Goal: Navigation & Orientation: Locate item on page

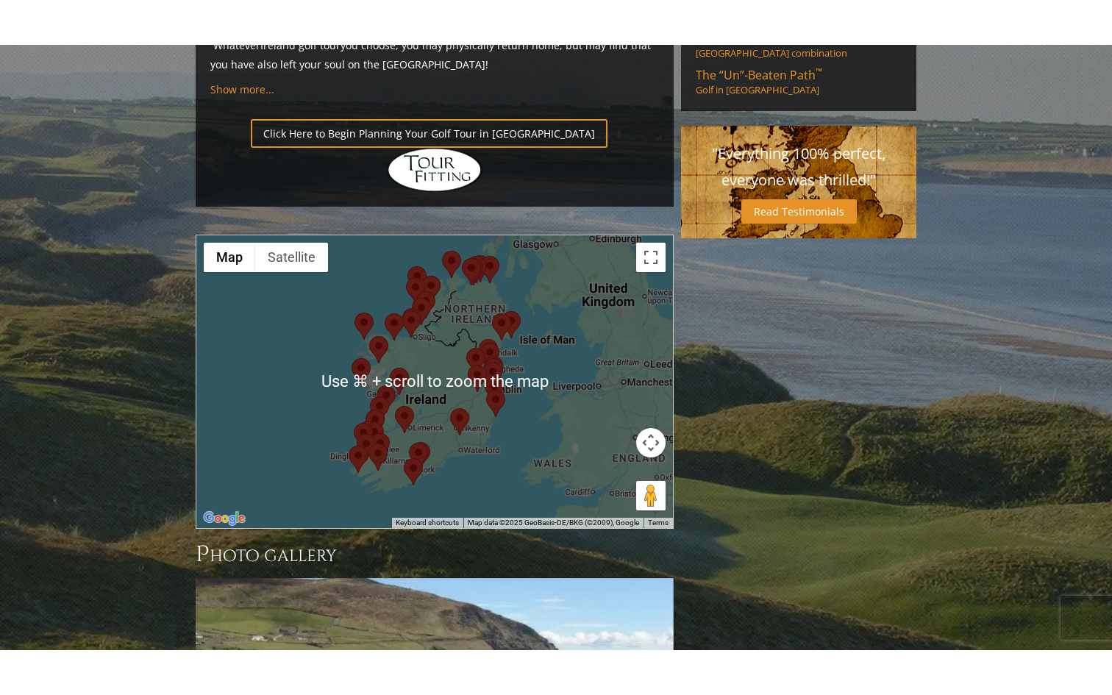
scroll to position [1152, 0]
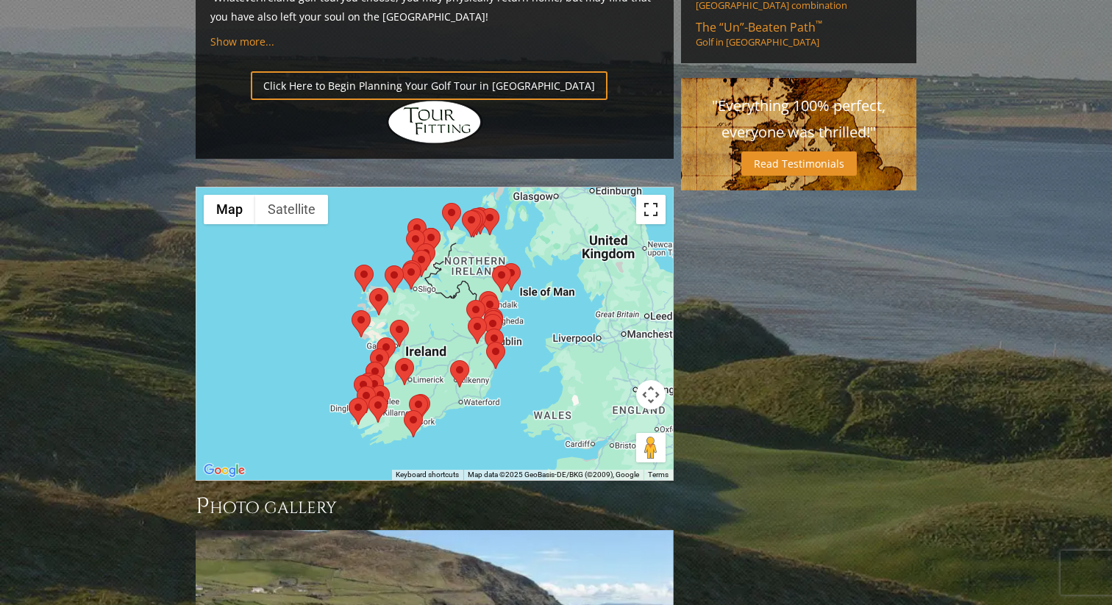
click at [654, 195] on button "Toggle fullscreen view" at bounding box center [650, 209] width 29 height 29
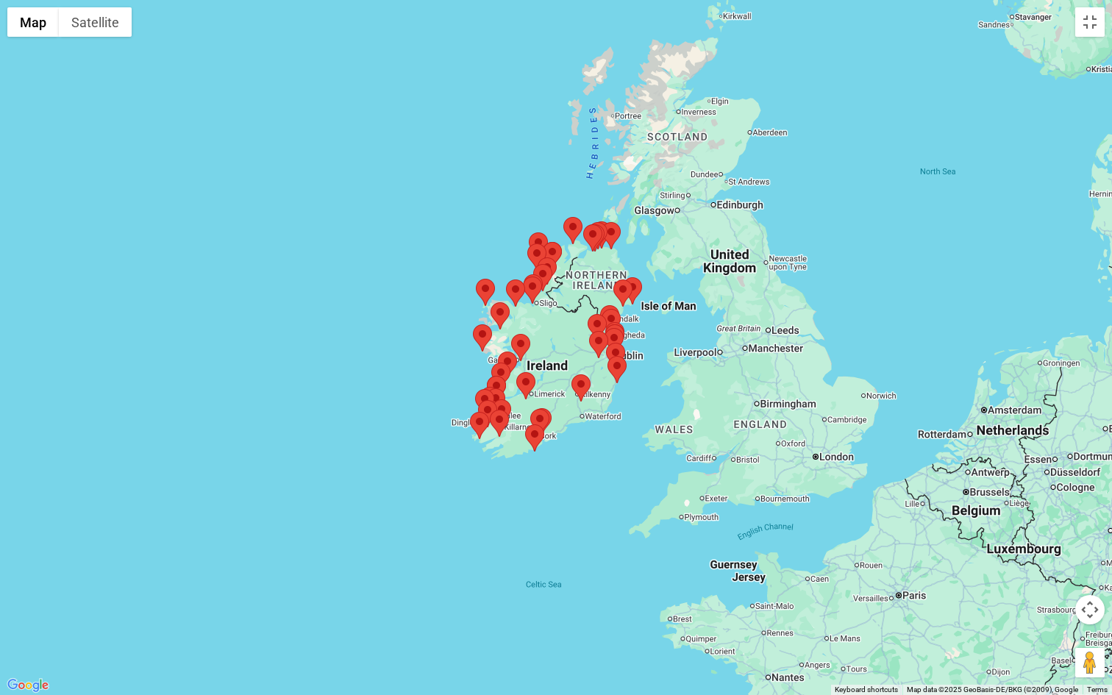
click at [1090, 604] on button "Map camera controls" at bounding box center [1089, 609] width 29 height 29
click at [1054, 573] on button "Zoom in" at bounding box center [1052, 572] width 29 height 29
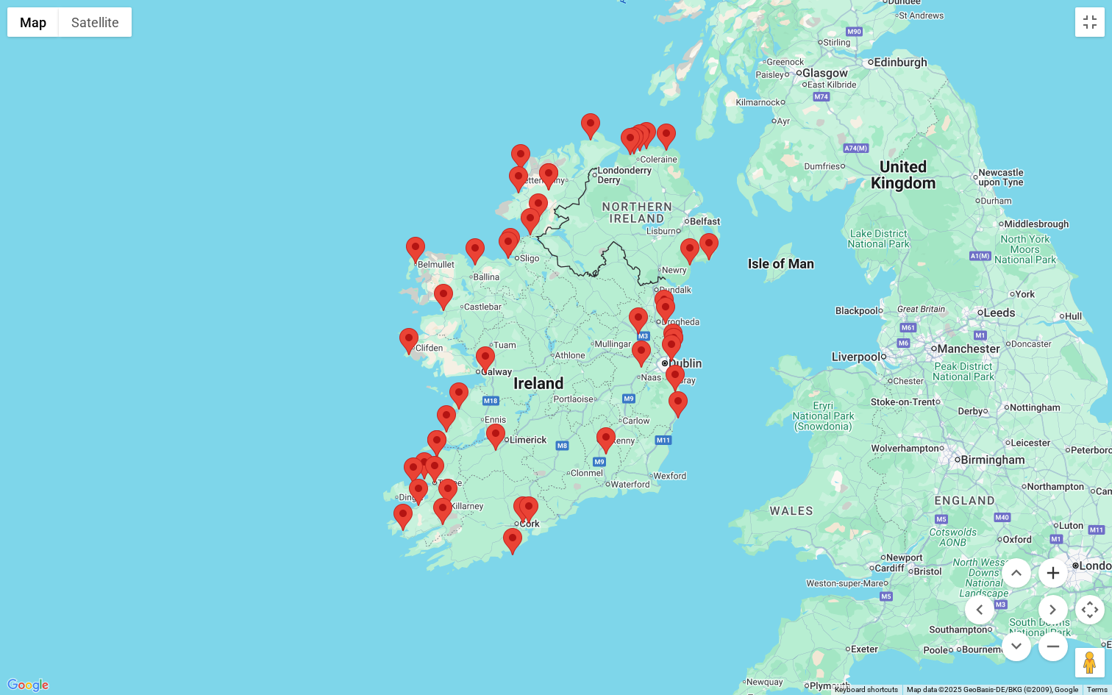
click at [1054, 573] on button "Zoom in" at bounding box center [1052, 572] width 29 height 29
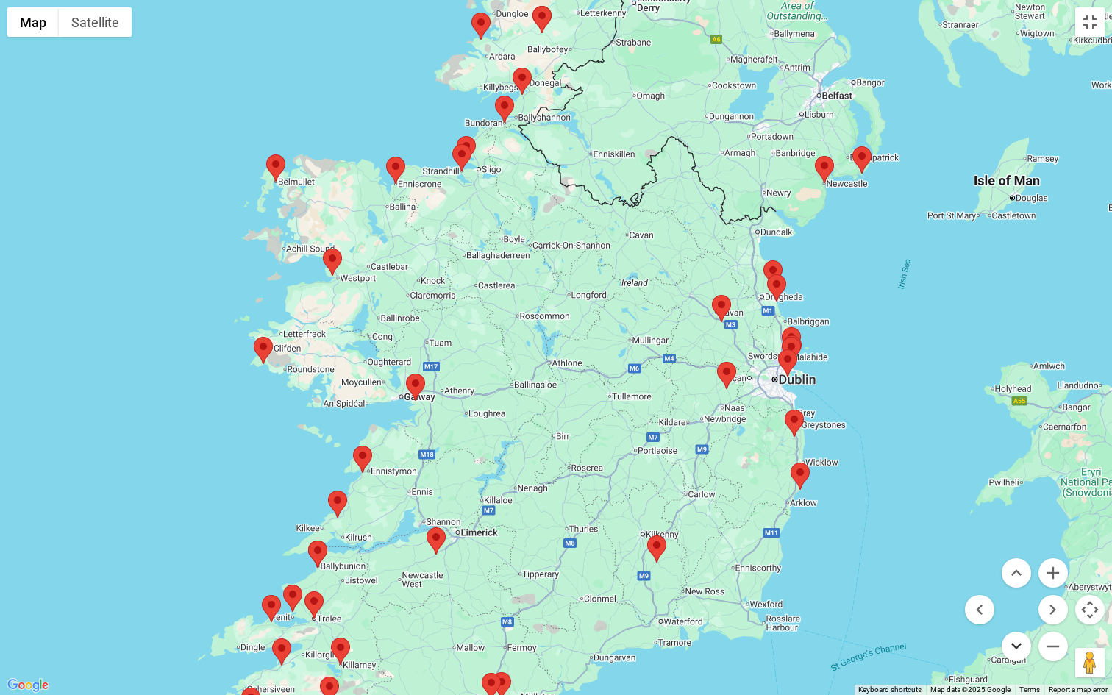
click at [1020, 604] on button "Move down" at bounding box center [1015, 646] width 29 height 29
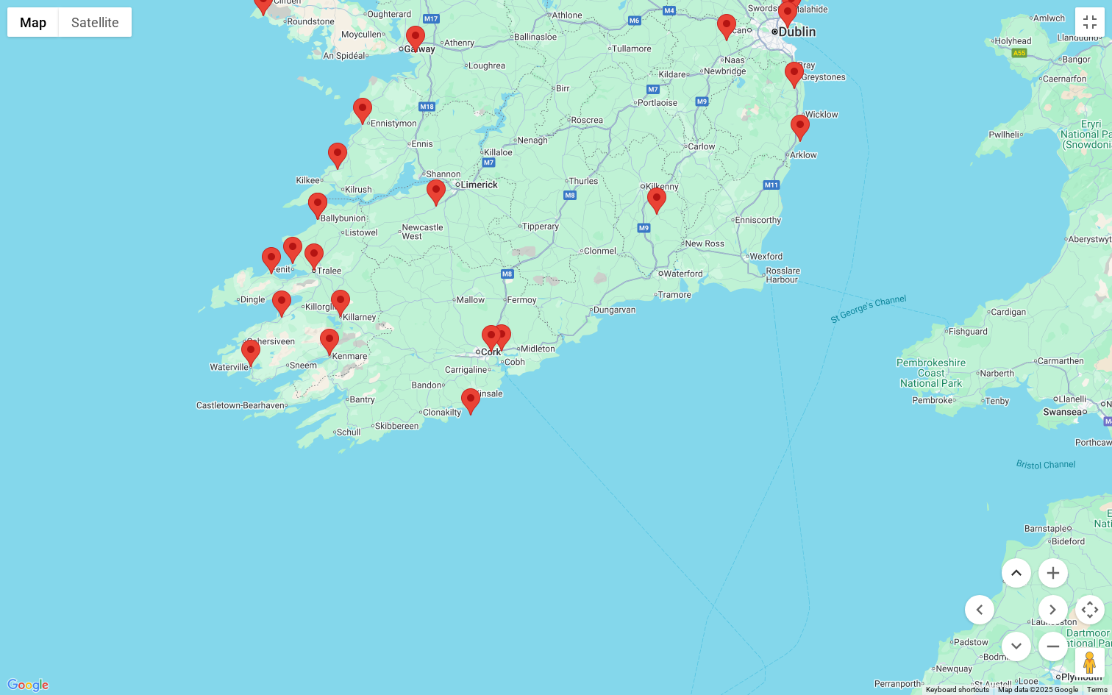
click at [1014, 570] on button "Move up" at bounding box center [1015, 572] width 29 height 29
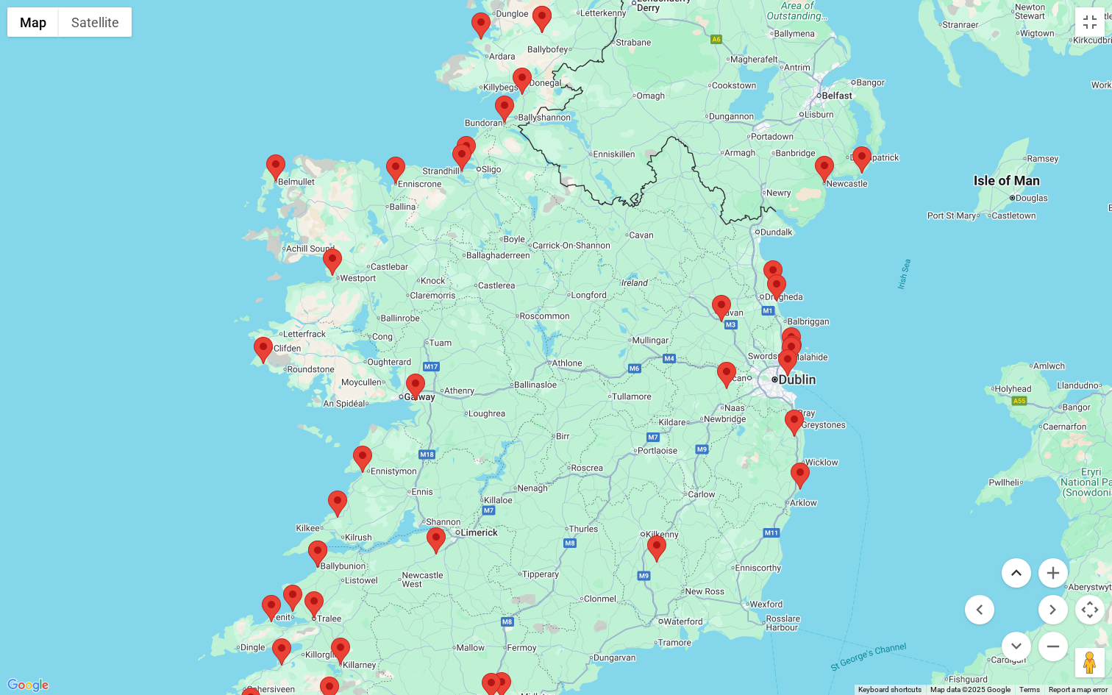
click at [1014, 570] on button "Move up" at bounding box center [1015, 572] width 29 height 29
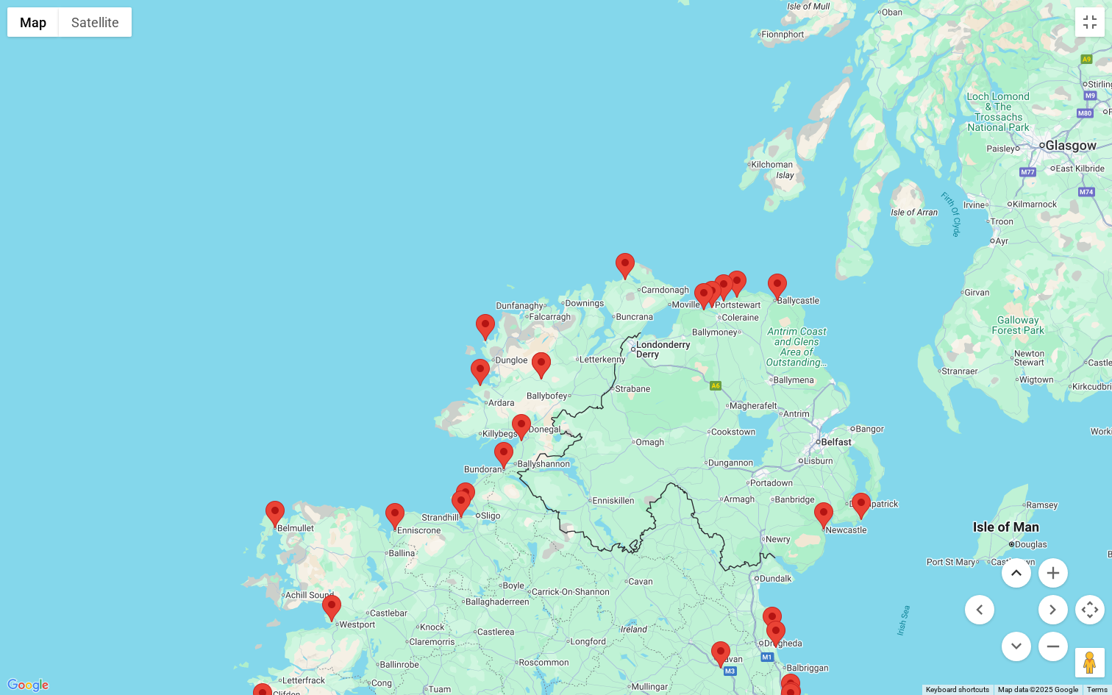
click at [1015, 569] on button "Move up" at bounding box center [1015, 572] width 29 height 29
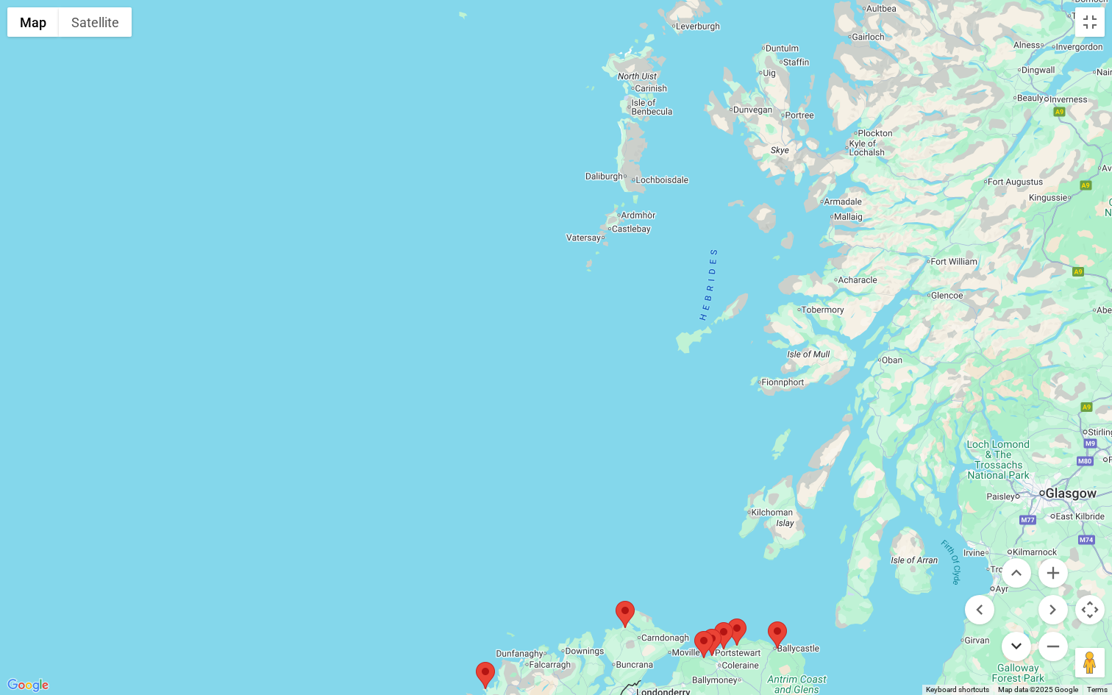
click at [1016, 604] on button "Move down" at bounding box center [1015, 646] width 29 height 29
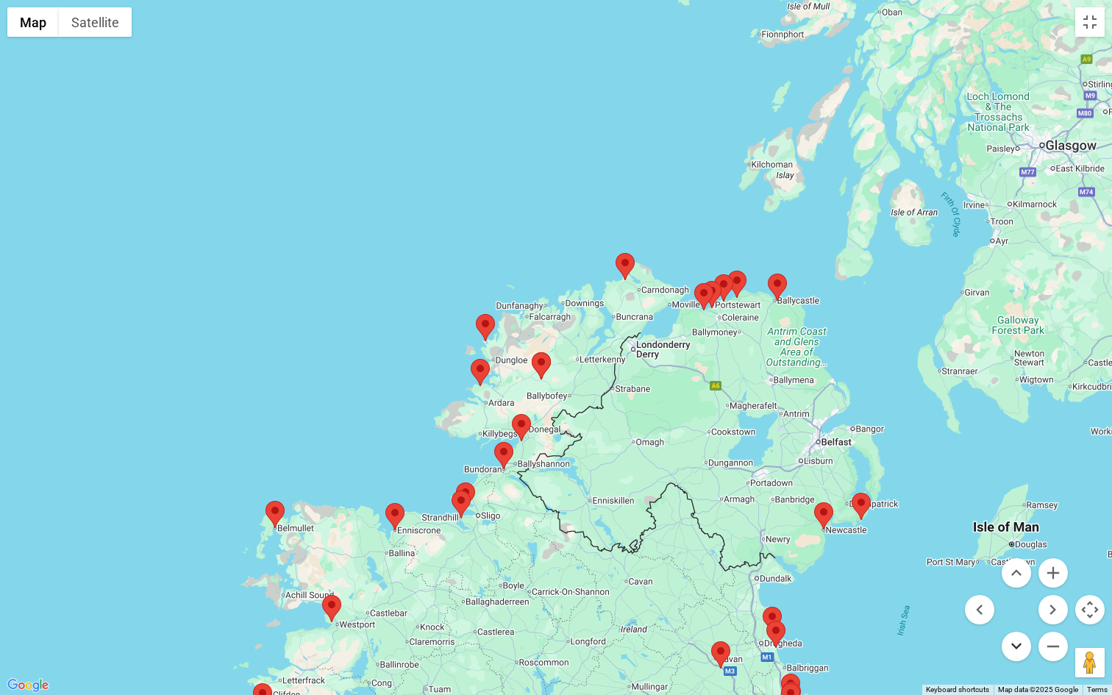
click at [1016, 604] on button "Move down" at bounding box center [1015, 646] width 29 height 29
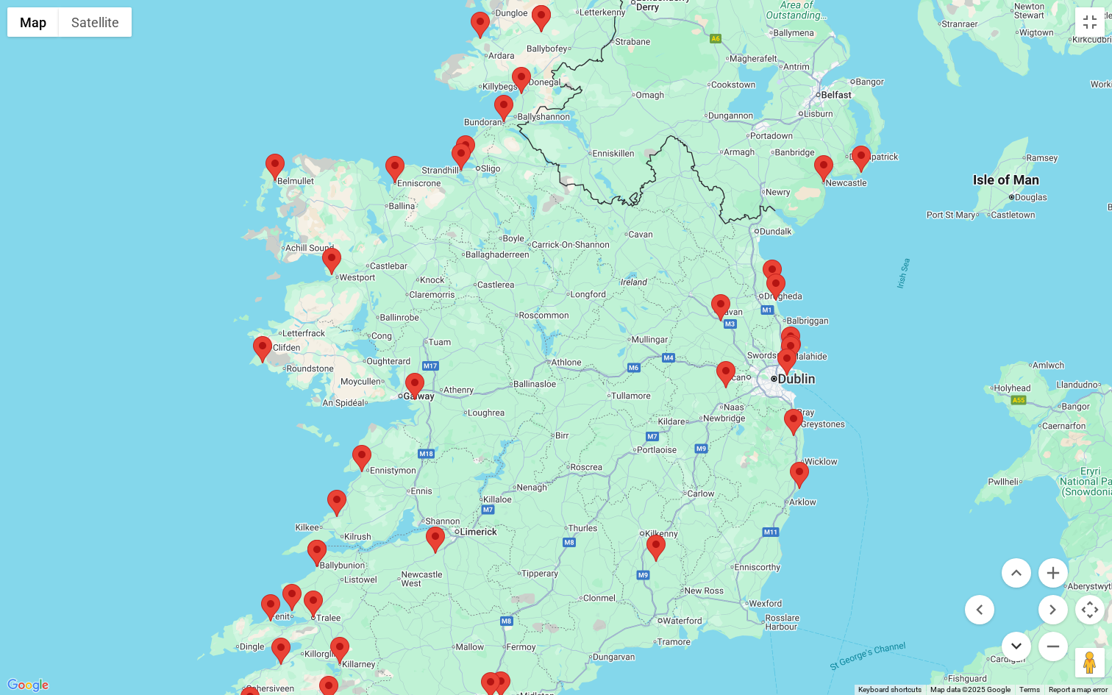
click at [1016, 604] on button "Move down" at bounding box center [1015, 646] width 29 height 29
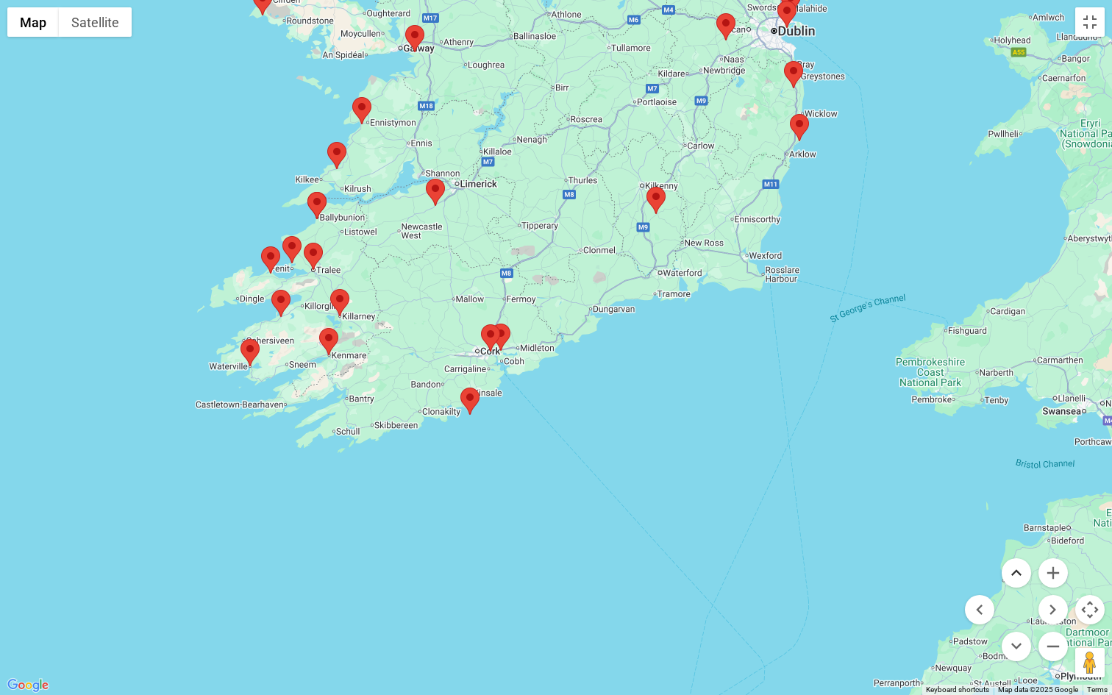
click at [1018, 572] on button "Move up" at bounding box center [1015, 572] width 29 height 29
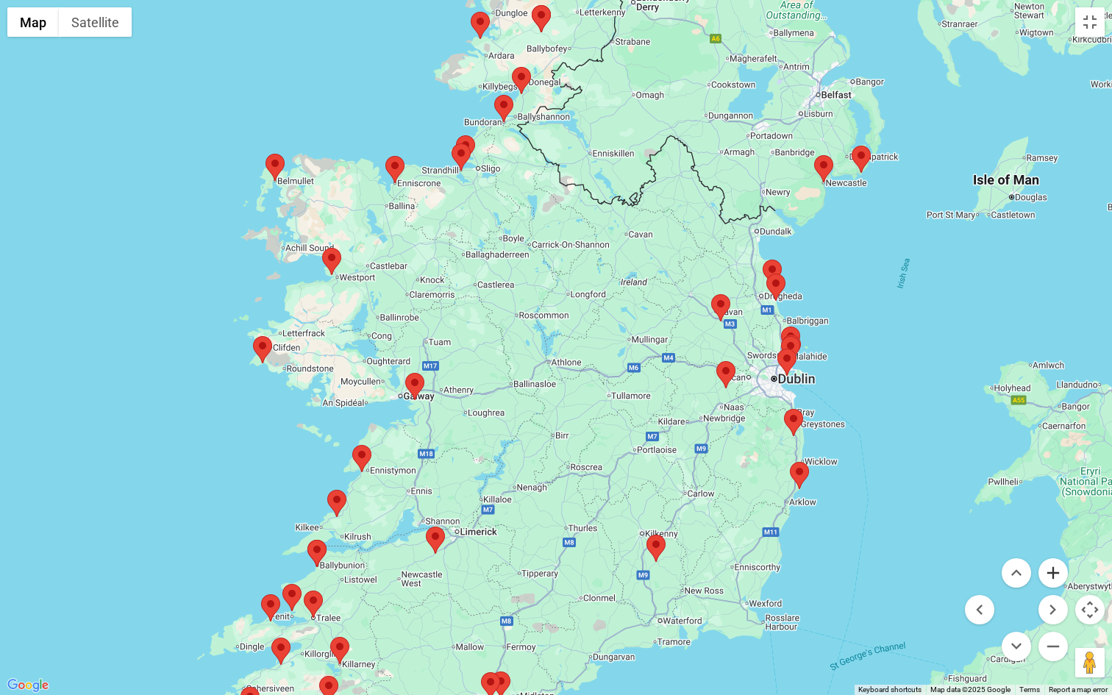
click at [1054, 571] on button "Zoom in" at bounding box center [1052, 572] width 29 height 29
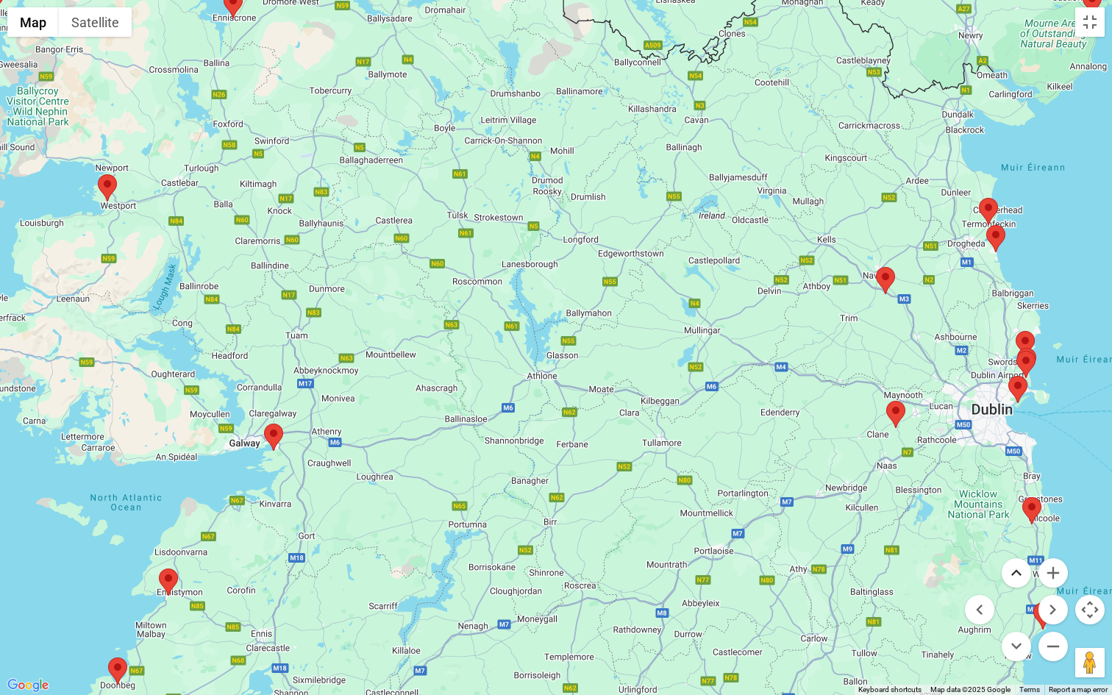
click at [1018, 573] on button "Move up" at bounding box center [1015, 572] width 29 height 29
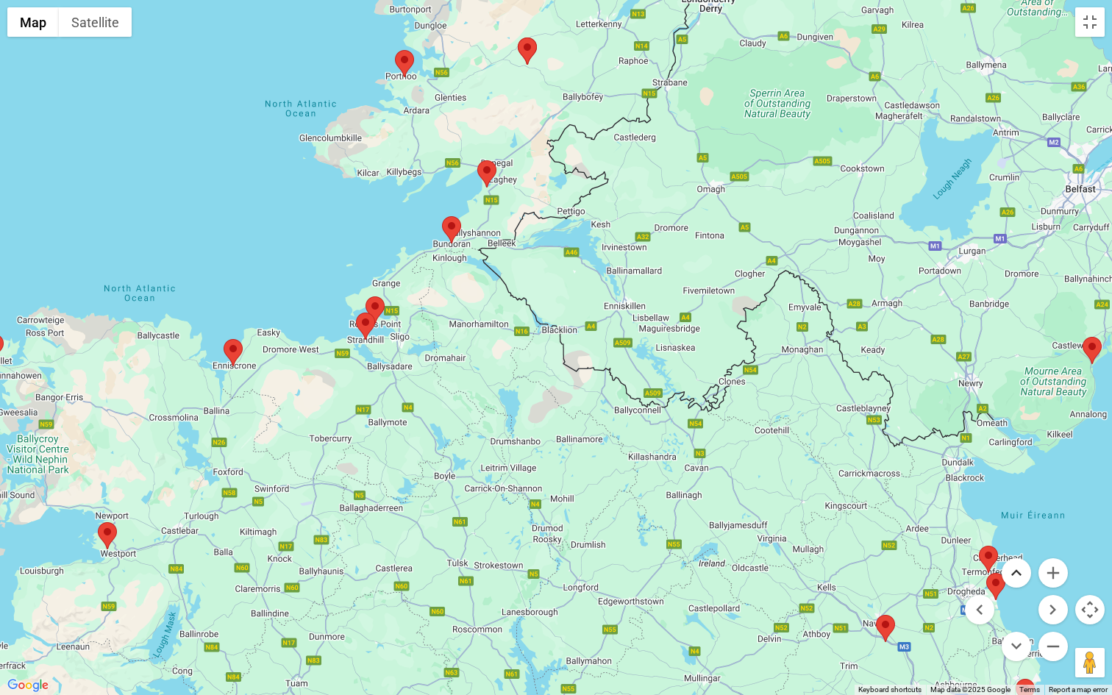
click at [1016, 571] on button "Move up" at bounding box center [1015, 572] width 29 height 29
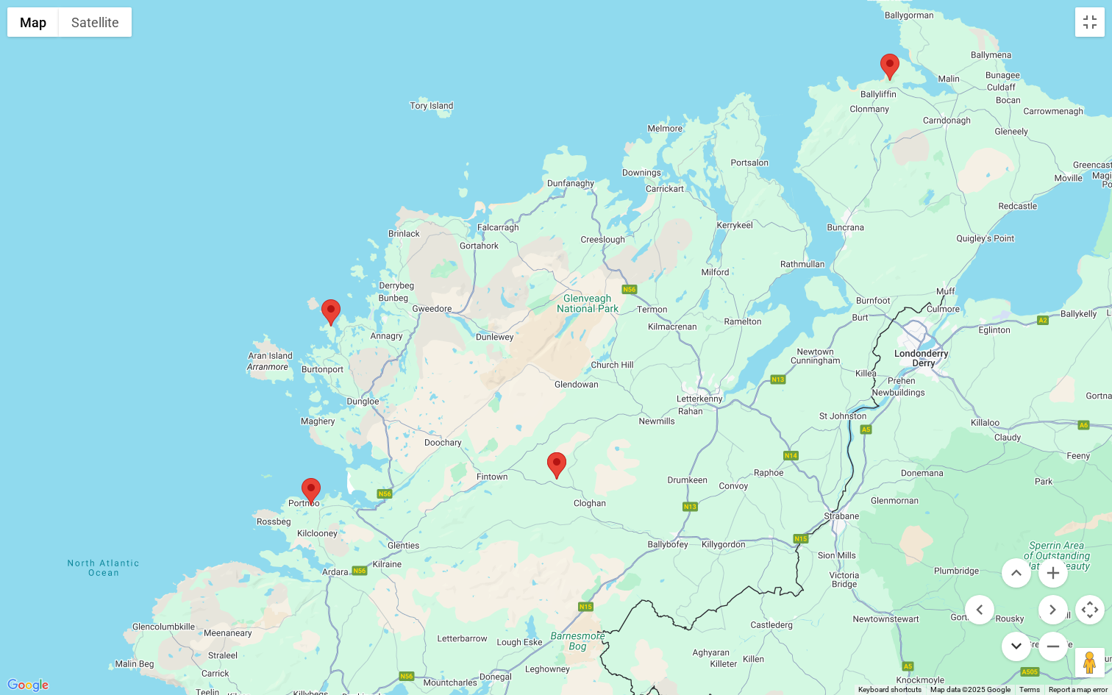
click at [1017, 604] on button "Move down" at bounding box center [1015, 646] width 29 height 29
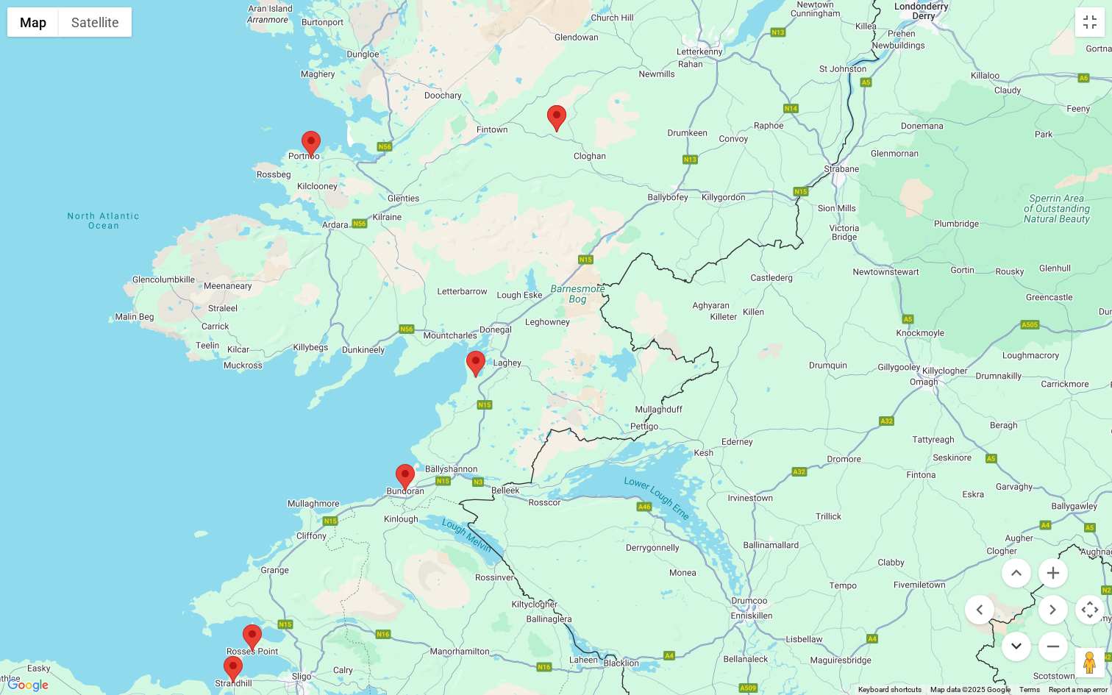
click at [1017, 604] on button "Move down" at bounding box center [1015, 646] width 29 height 29
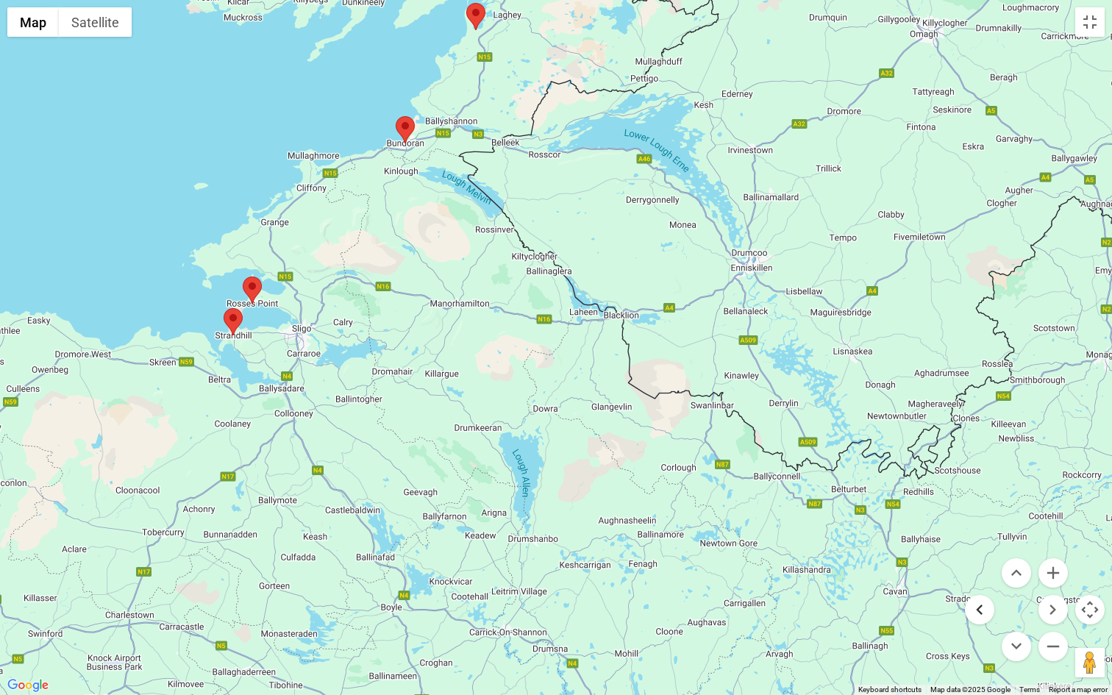
click at [981, 604] on button "Move left" at bounding box center [979, 609] width 29 height 29
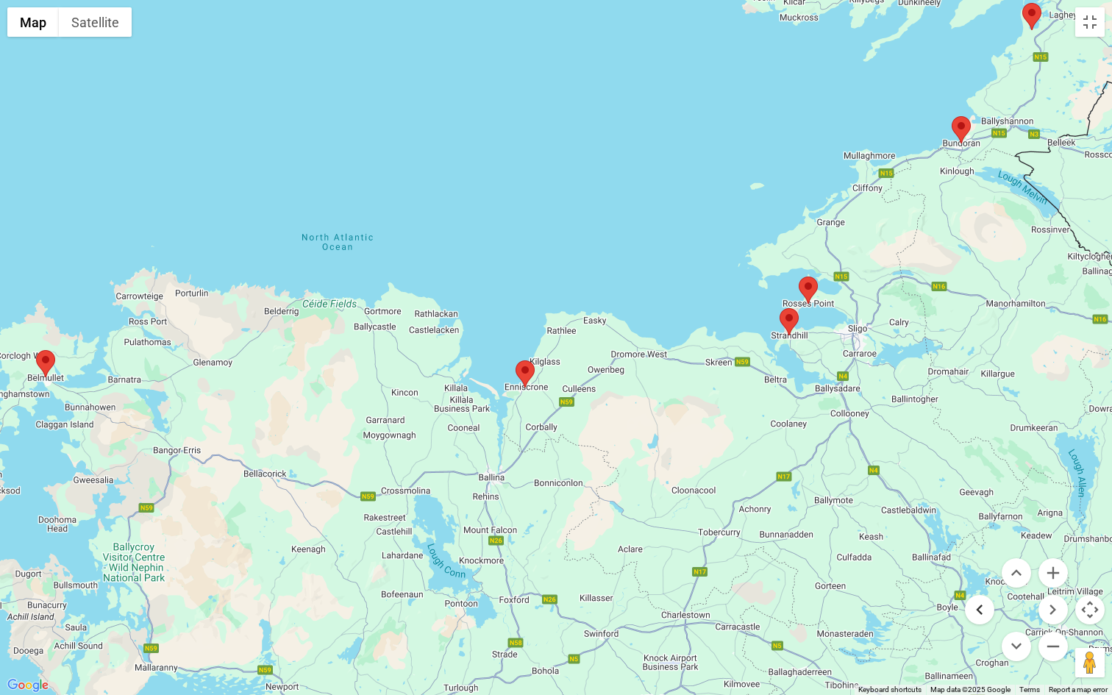
click at [981, 604] on button "Move left" at bounding box center [979, 609] width 29 height 29
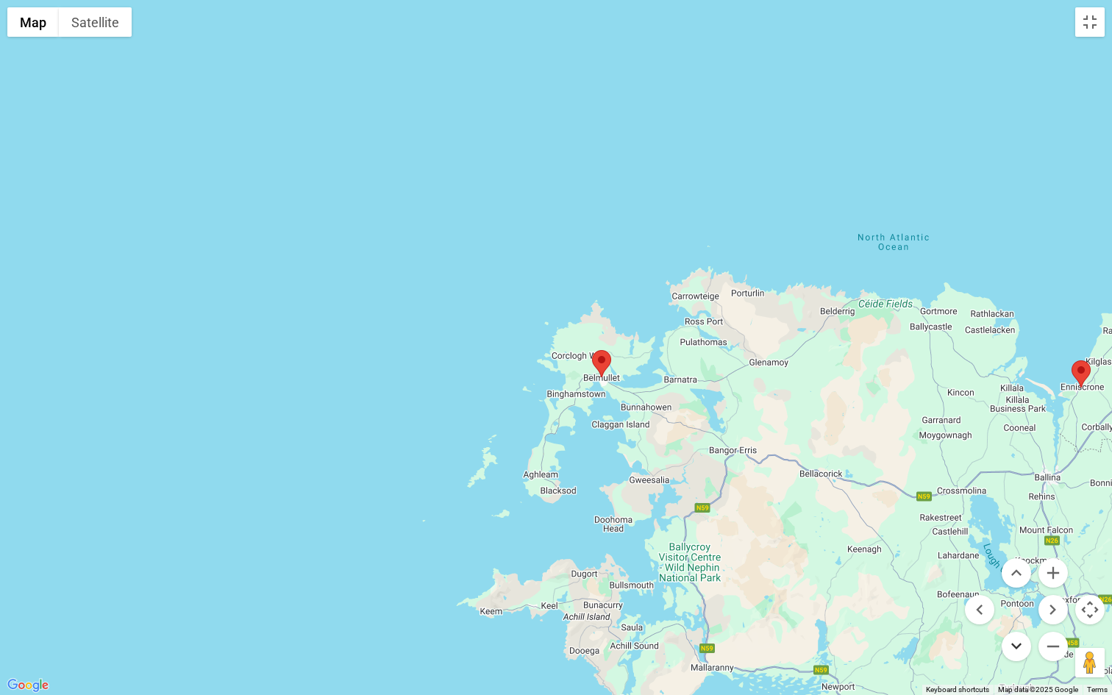
click at [1018, 604] on button "Move down" at bounding box center [1015, 646] width 29 height 29
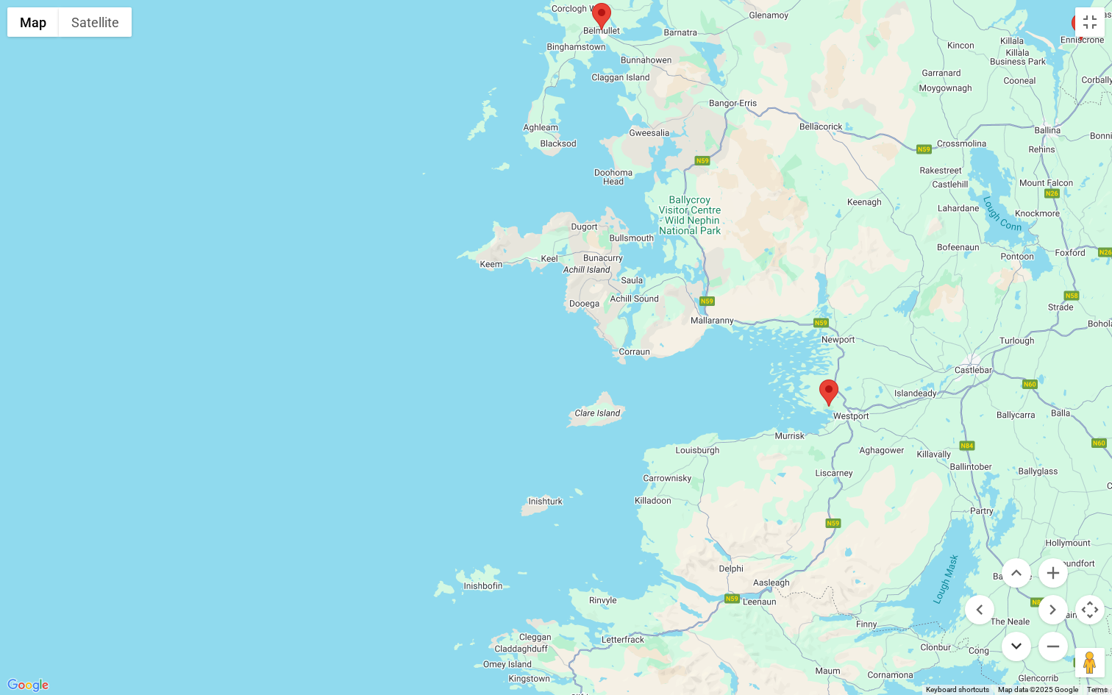
click at [1018, 604] on button "Move down" at bounding box center [1015, 646] width 29 height 29
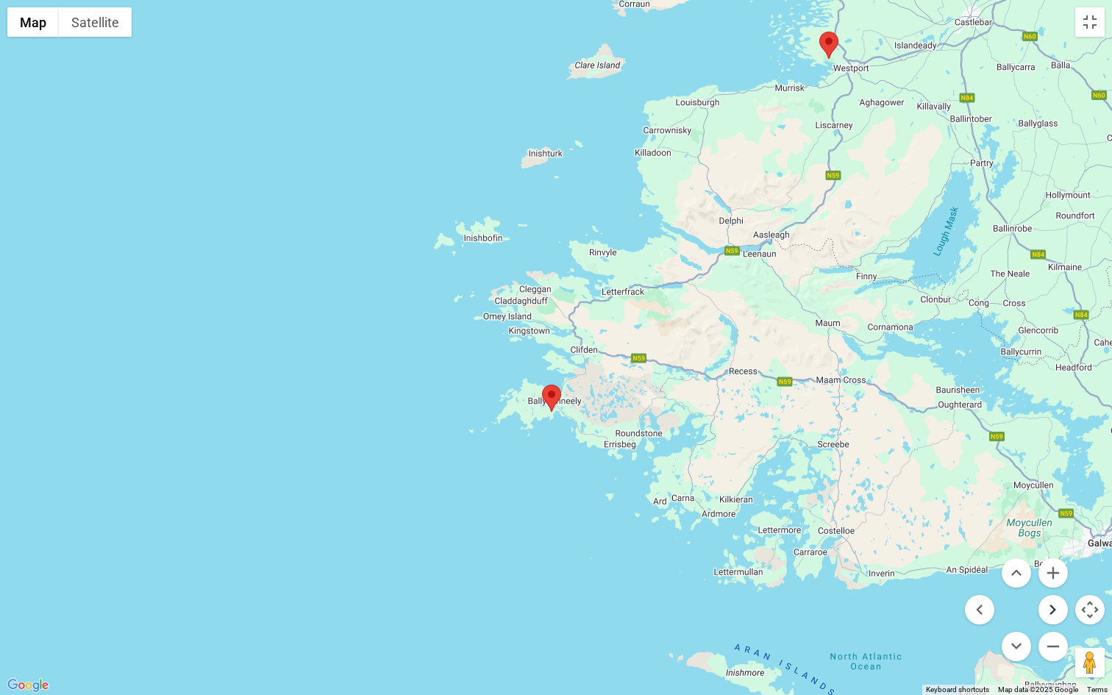
click at [1059, 604] on button "Move right" at bounding box center [1052, 609] width 29 height 29
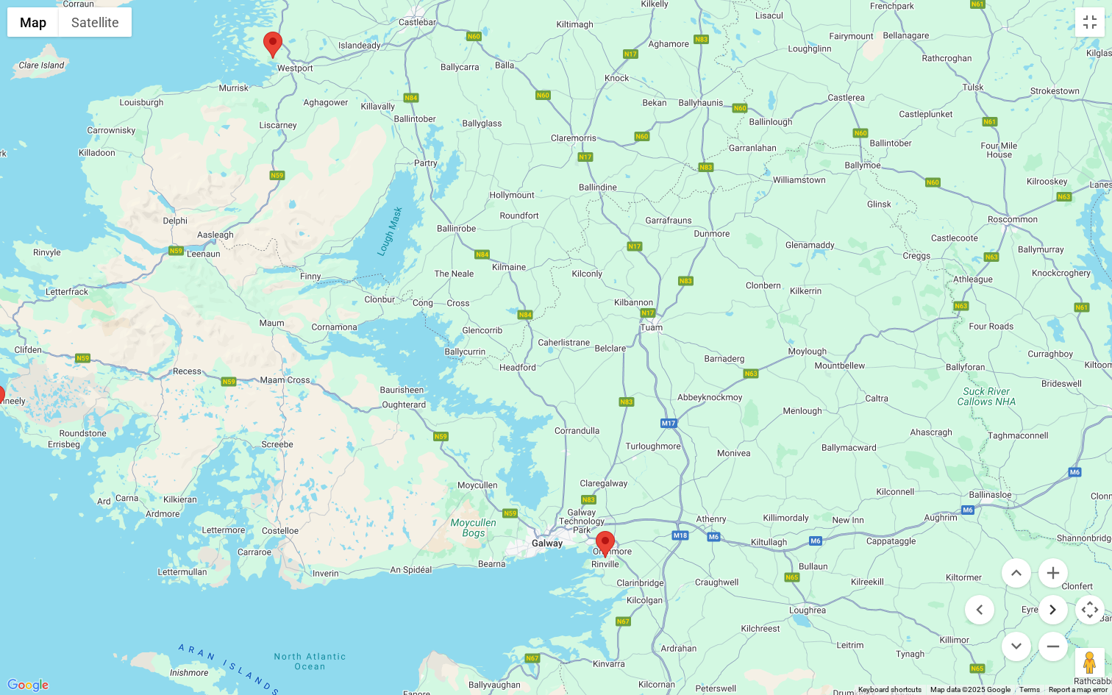
click at [1059, 604] on button "Move right" at bounding box center [1052, 609] width 29 height 29
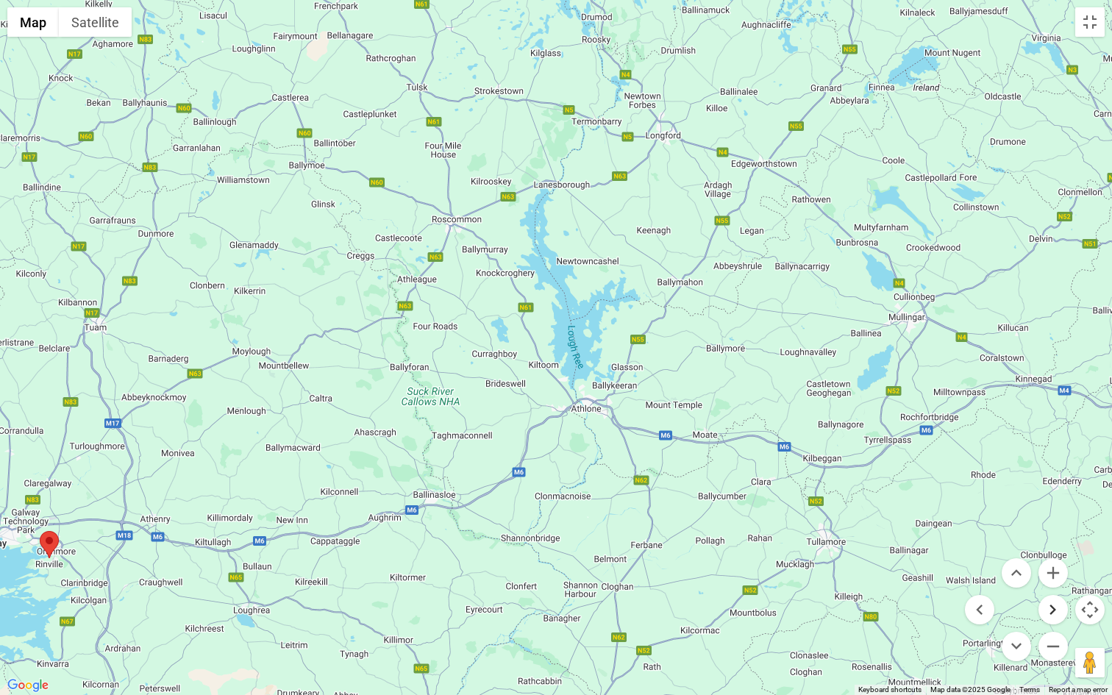
click at [1059, 604] on button "Move right" at bounding box center [1052, 609] width 29 height 29
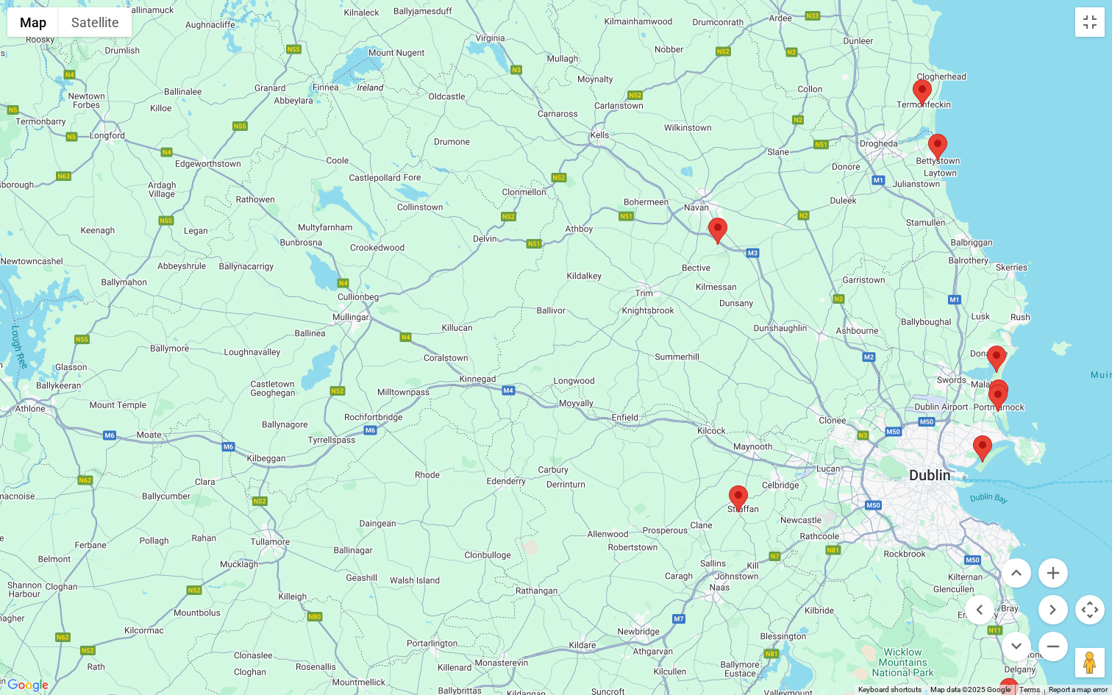
click at [708, 218] on area at bounding box center [708, 218] width 0 height 0
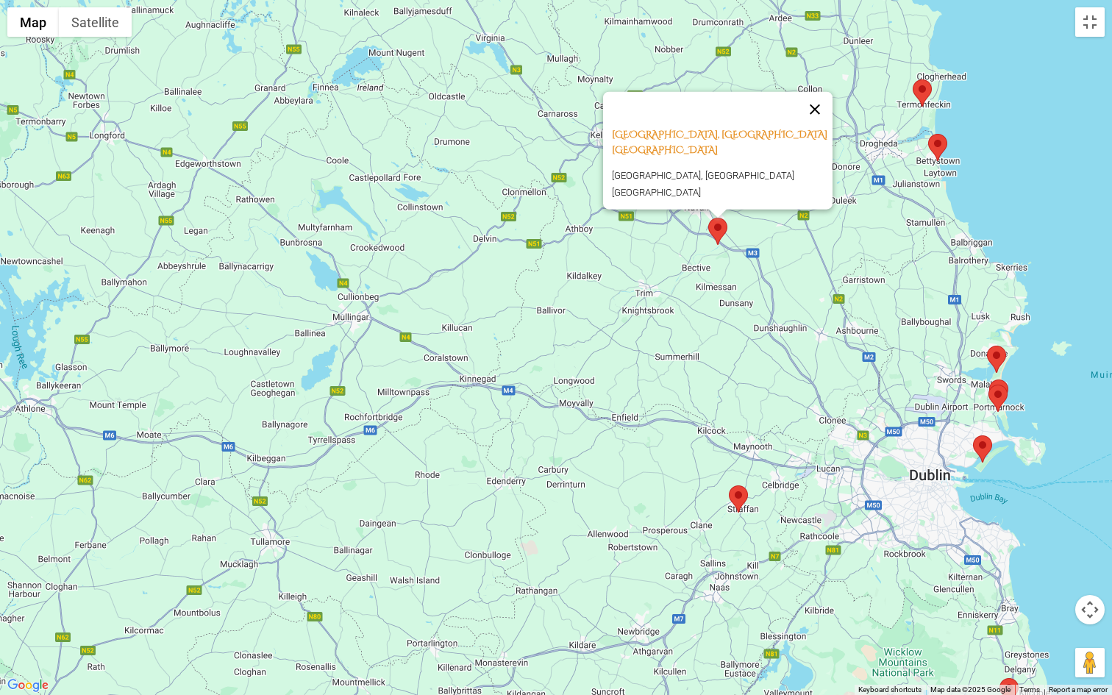
click at [821, 117] on button "Close" at bounding box center [814, 108] width 35 height 35
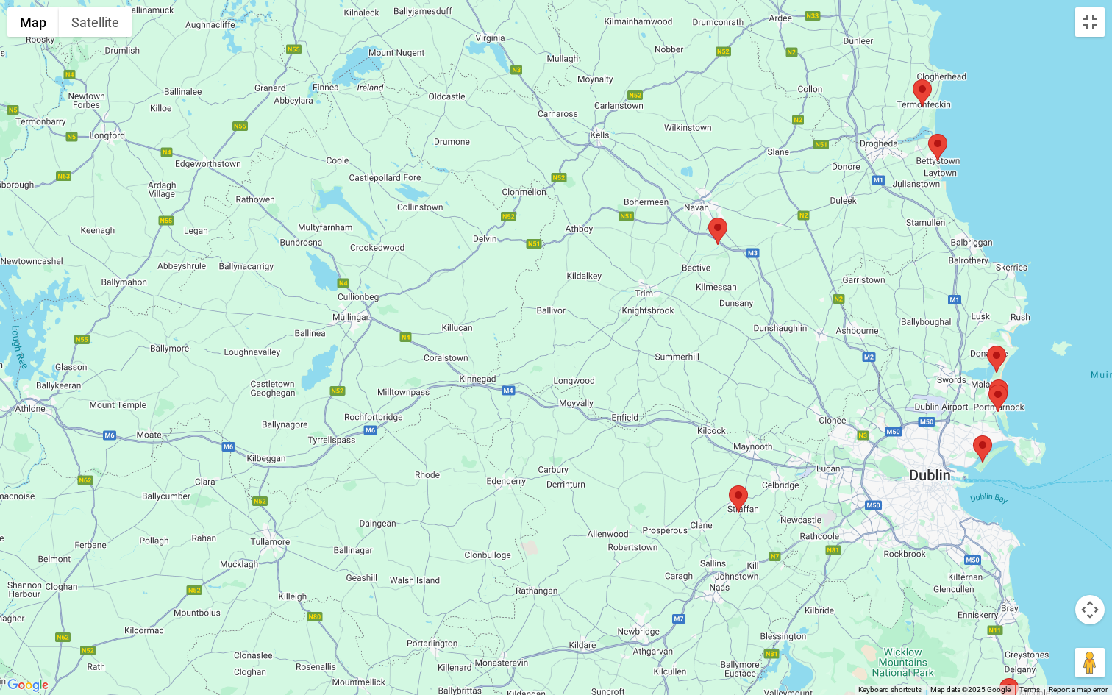
click at [729, 485] on area at bounding box center [729, 485] width 0 height 0
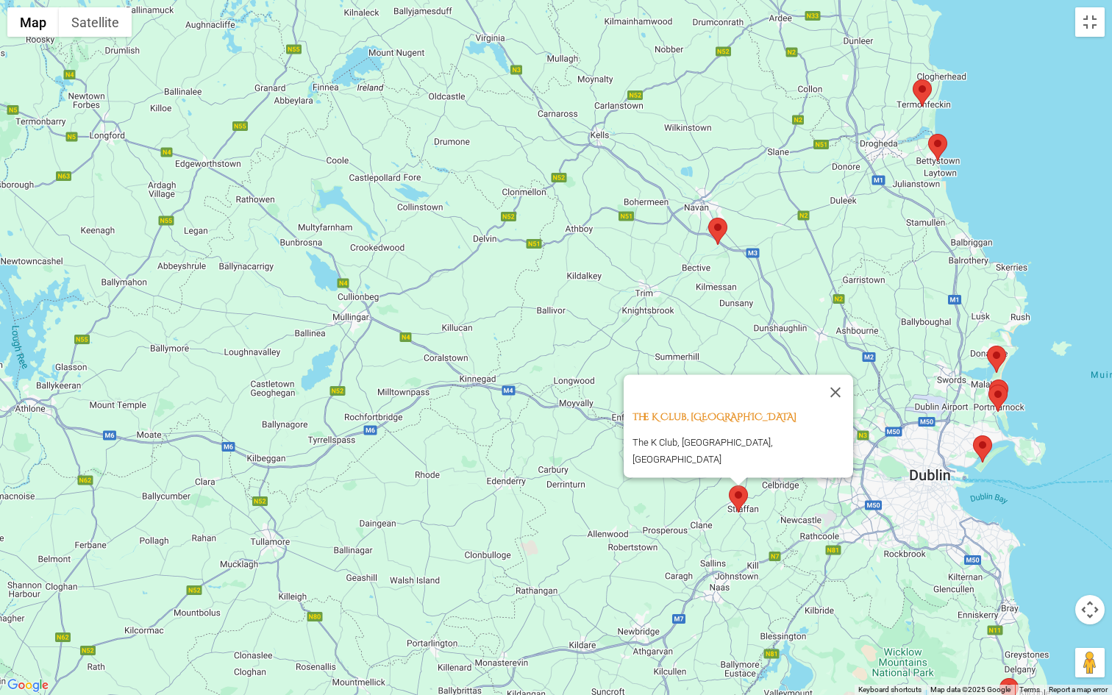
click at [693, 506] on div "The K Club, Kildare Ireland The K Club, [GEOGRAPHIC_DATA], [GEOGRAPHIC_DATA]" at bounding box center [556, 347] width 1112 height 695
click at [818, 399] on button "Close" at bounding box center [835, 391] width 35 height 35
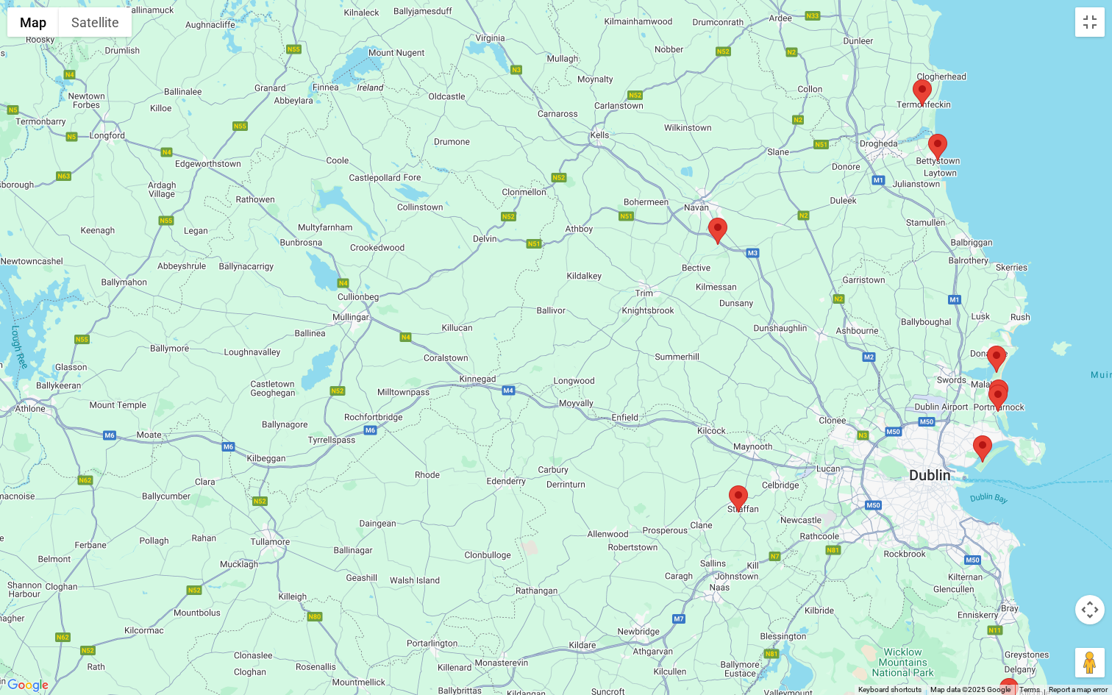
click at [1089, 604] on button "Map camera controls" at bounding box center [1089, 609] width 29 height 29
click at [1051, 604] on button "Zoom out" at bounding box center [1052, 646] width 29 height 29
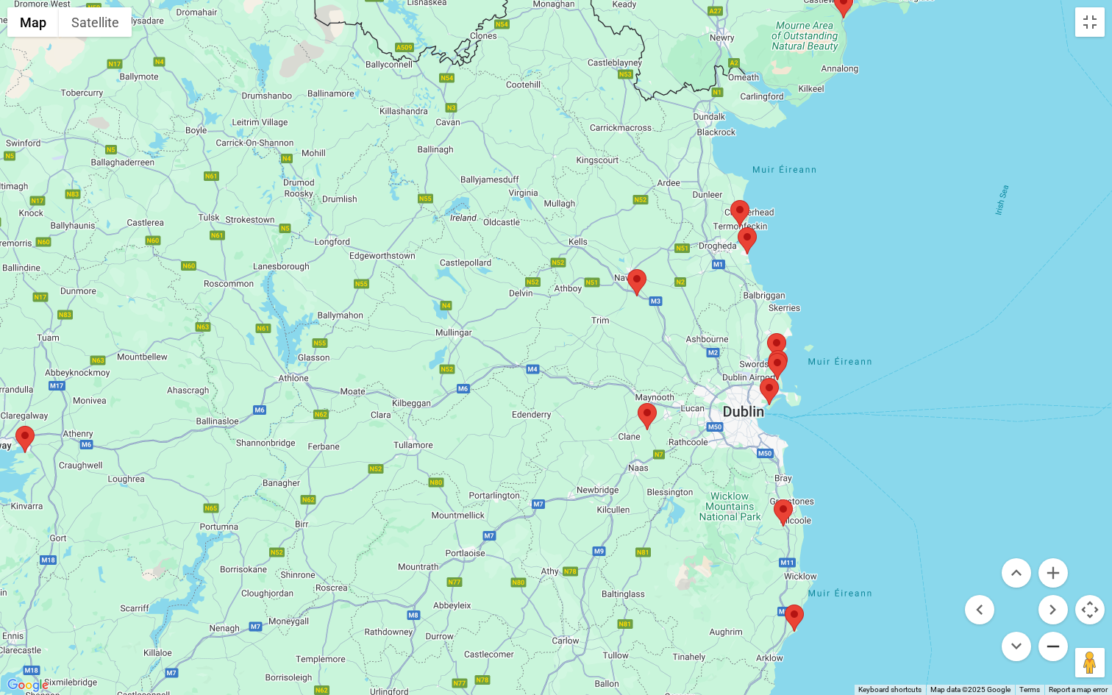
click at [1051, 604] on button "Zoom out" at bounding box center [1052, 646] width 29 height 29
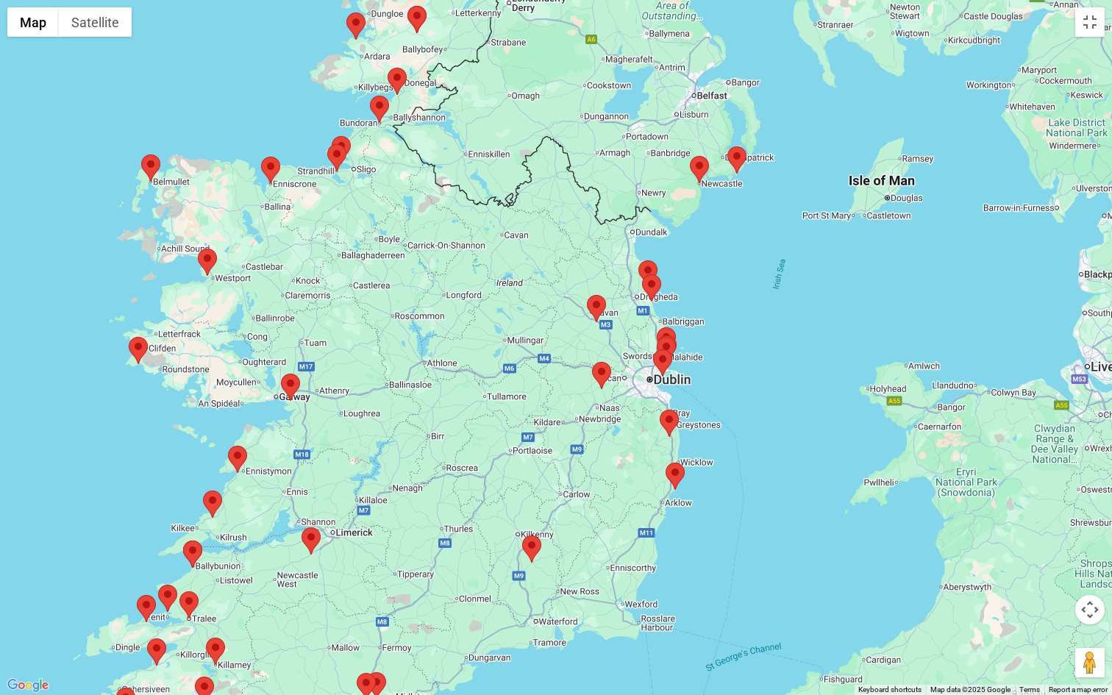
click at [387, 68] on area at bounding box center [387, 68] width 0 height 0
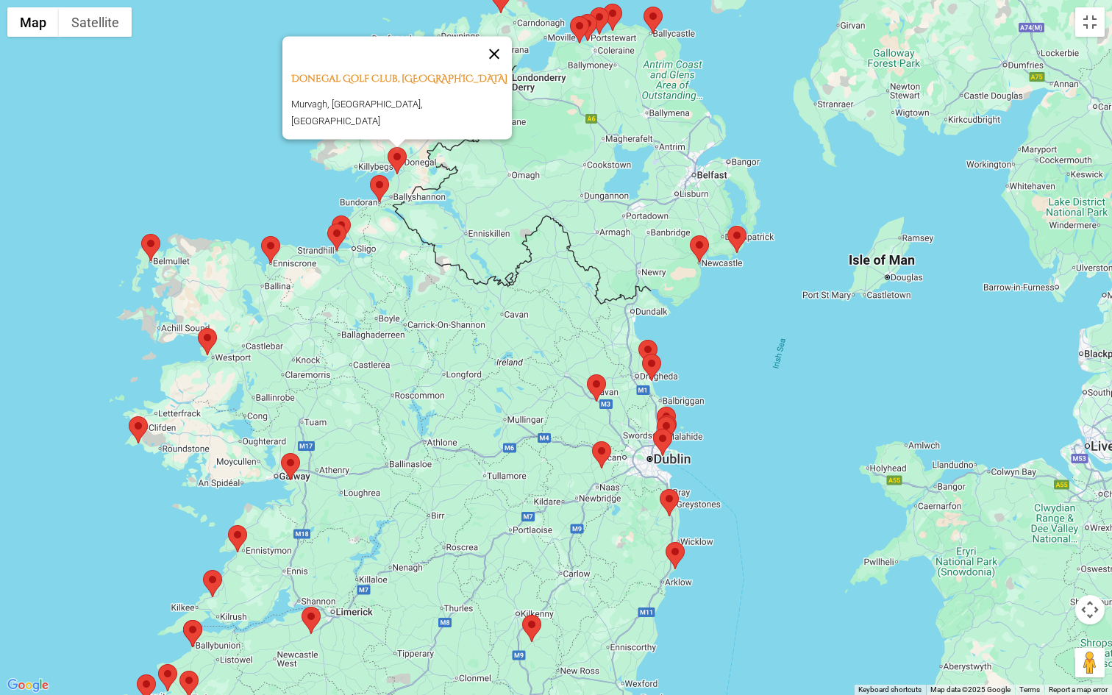
click at [494, 62] on button "Close" at bounding box center [493, 53] width 35 height 35
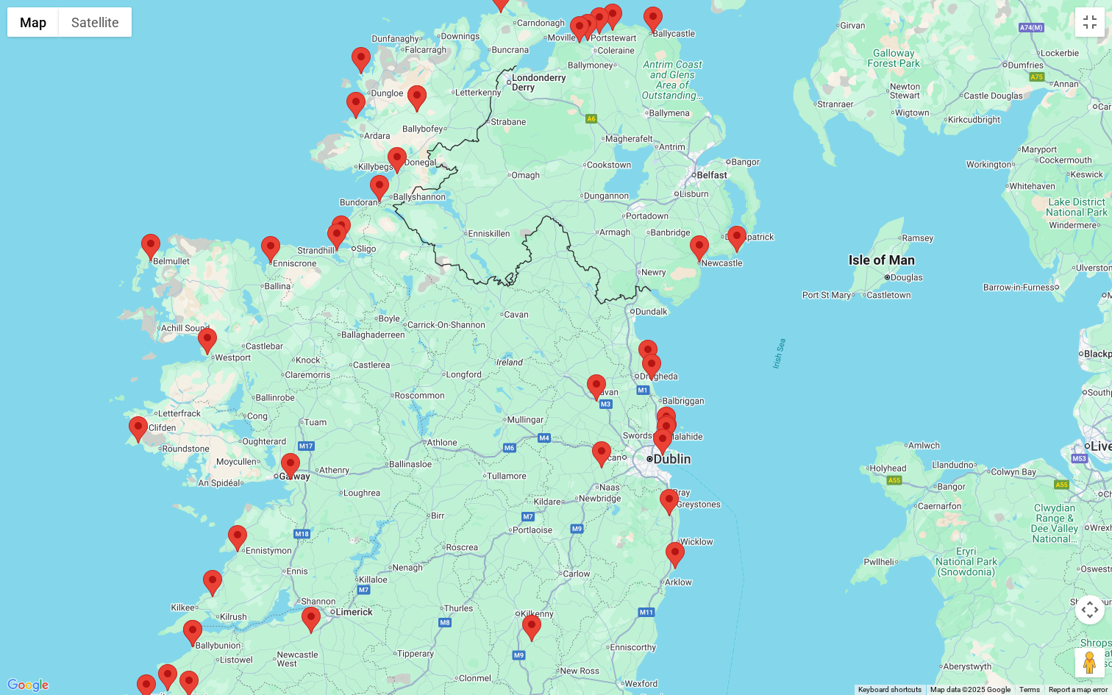
click at [1092, 604] on button "Map camera controls" at bounding box center [1089, 609] width 29 height 29
click at [1019, 571] on button "Move up" at bounding box center [1015, 572] width 29 height 29
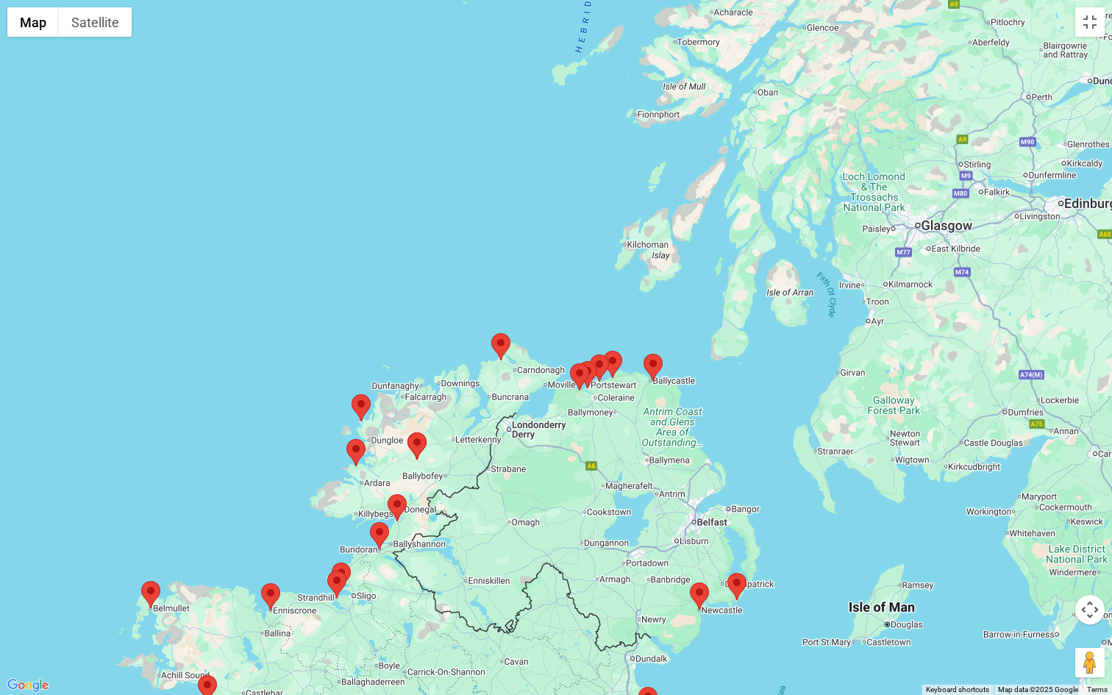
click at [491, 333] on area at bounding box center [491, 333] width 0 height 0
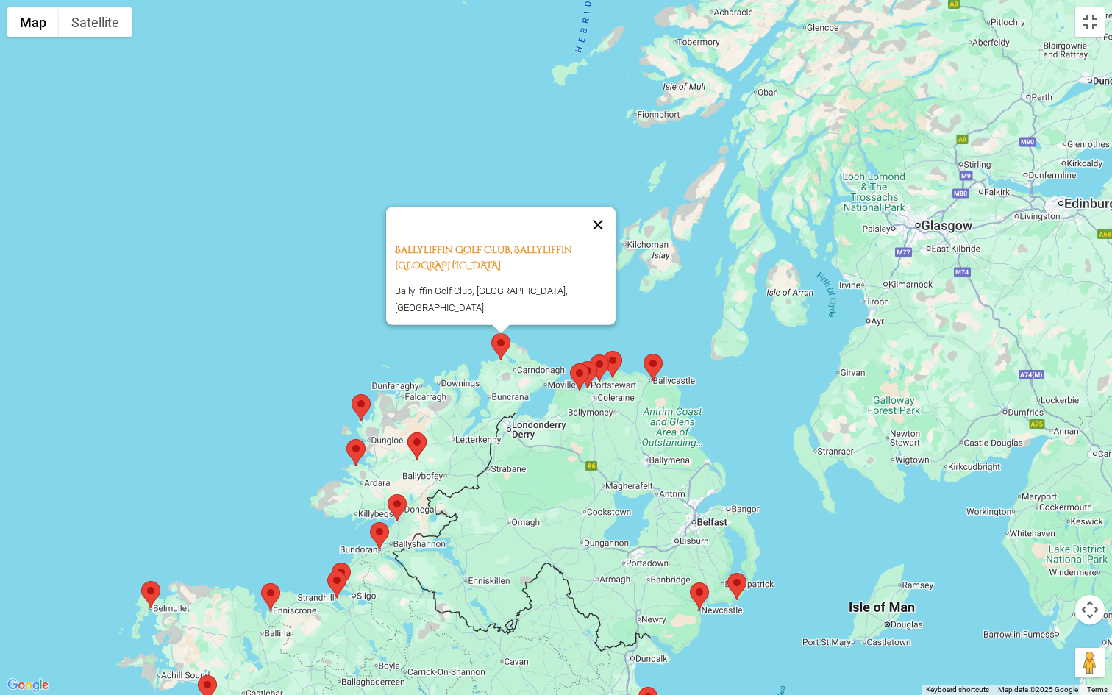
click at [606, 234] on button "Close" at bounding box center [597, 224] width 35 height 35
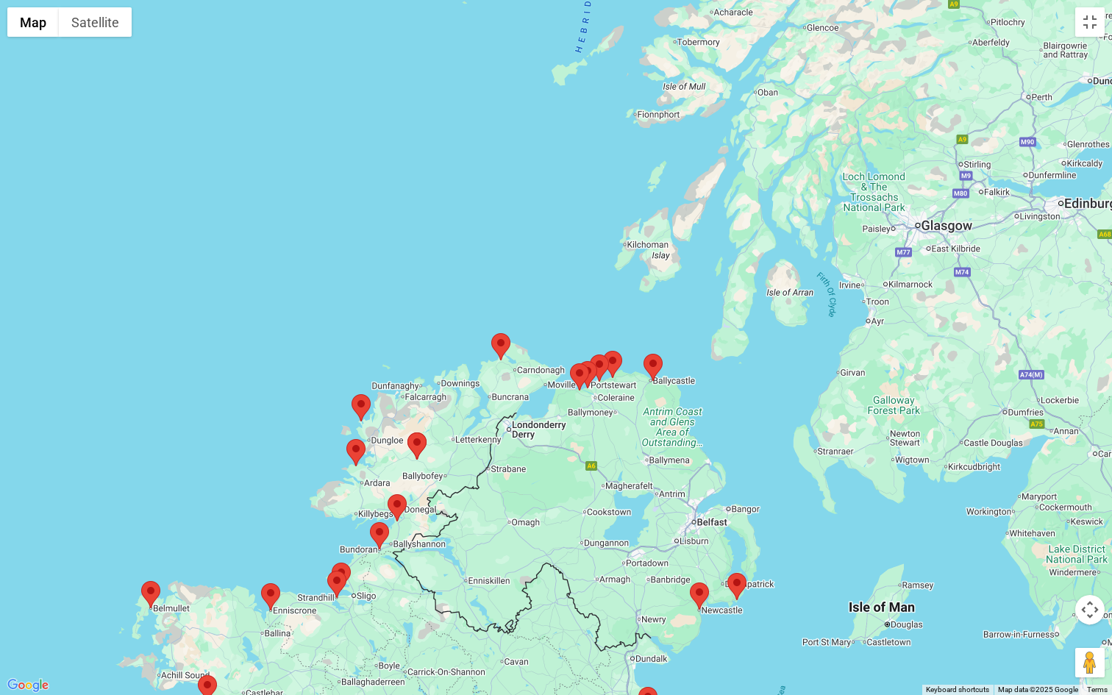
click at [351, 394] on area at bounding box center [351, 394] width 0 height 0
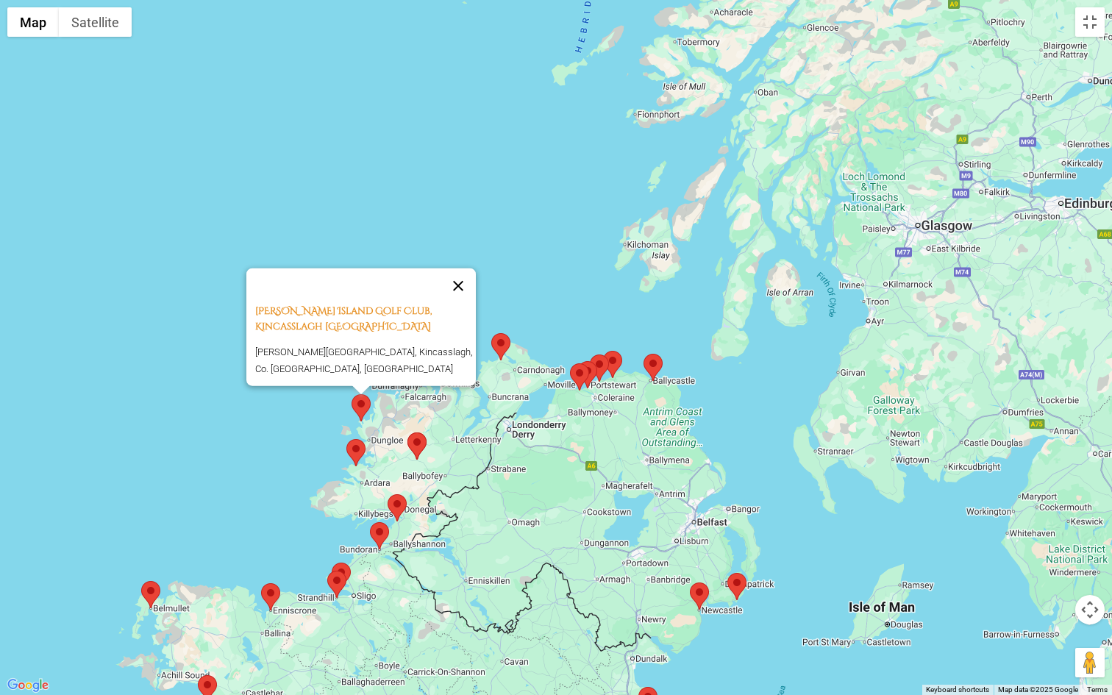
click at [465, 292] on button "Close" at bounding box center [457, 285] width 35 height 35
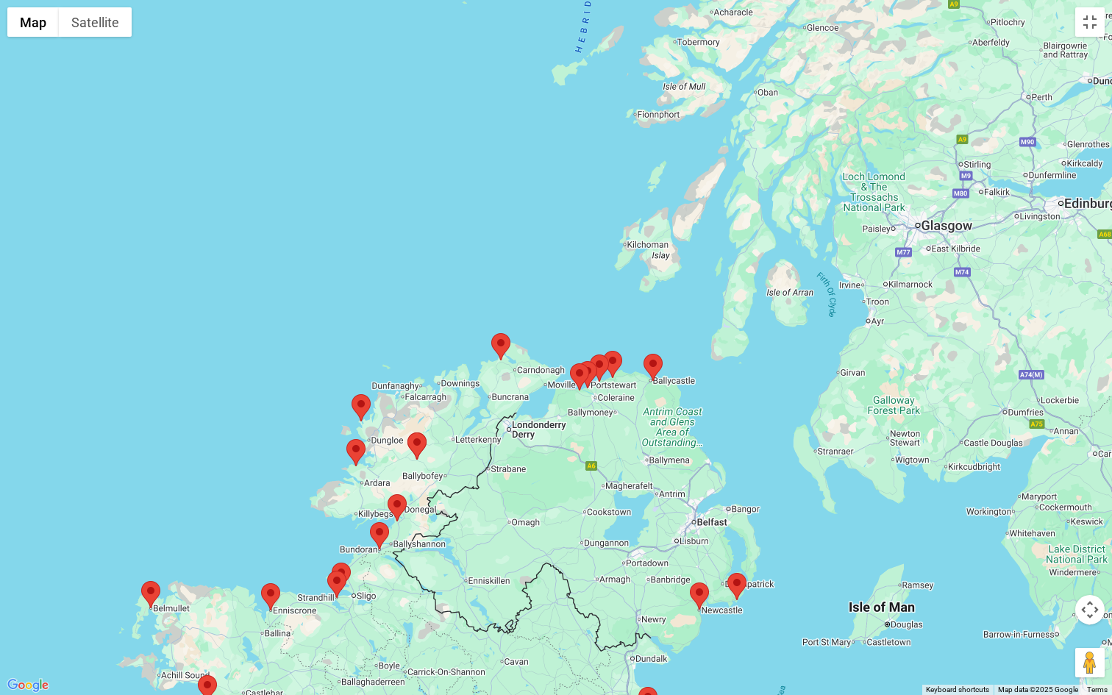
click at [407, 432] on area at bounding box center [407, 432] width 0 height 0
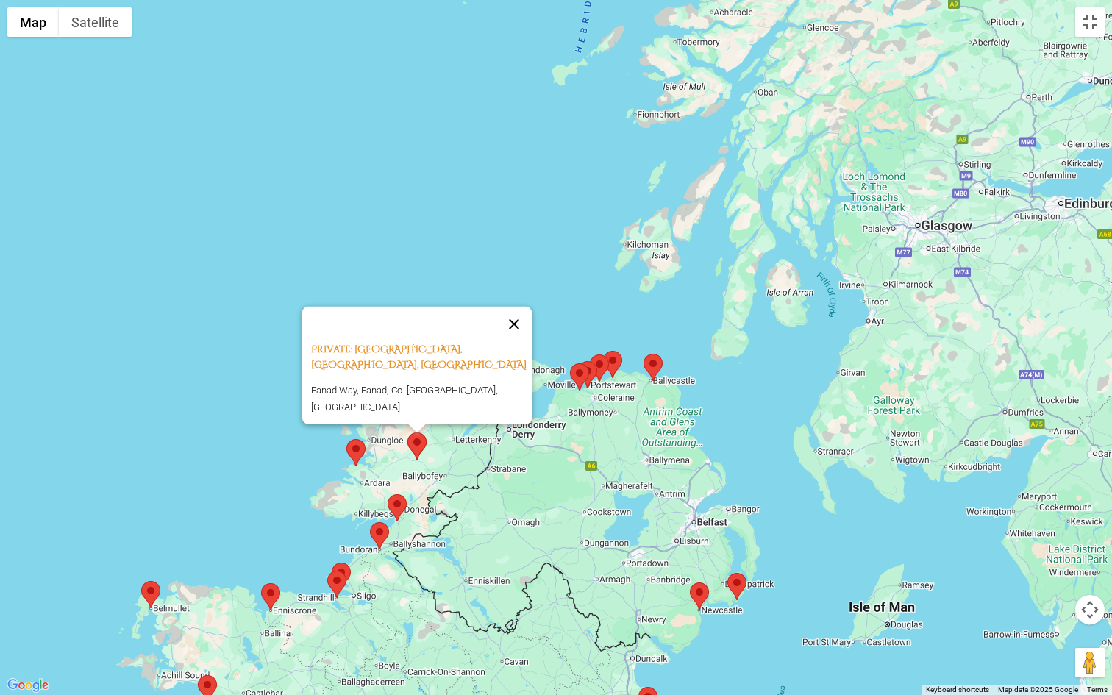
click at [521, 330] on button "Close" at bounding box center [513, 323] width 35 height 35
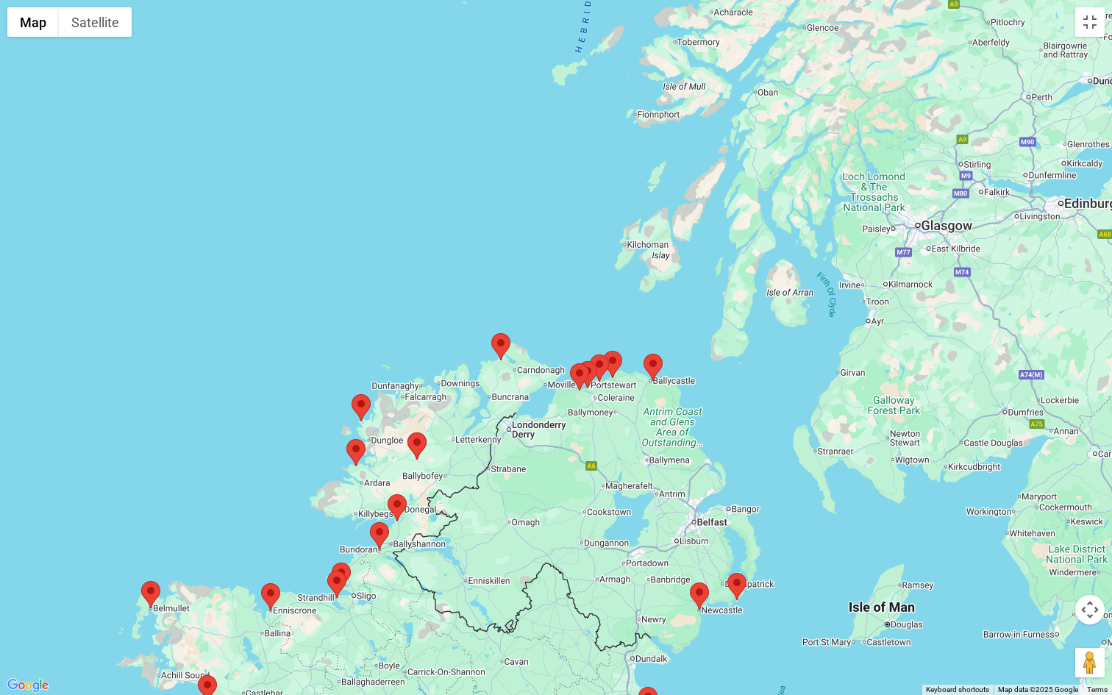
click at [346, 439] on area at bounding box center [346, 439] width 0 height 0
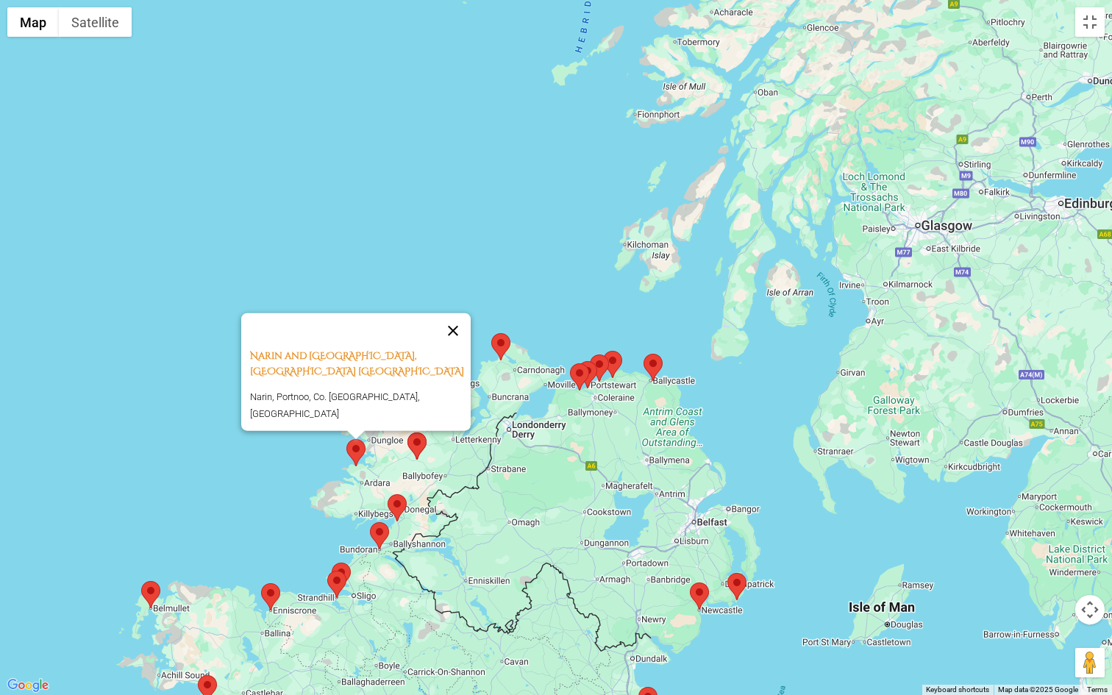
click at [457, 339] on button "Close" at bounding box center [452, 329] width 35 height 35
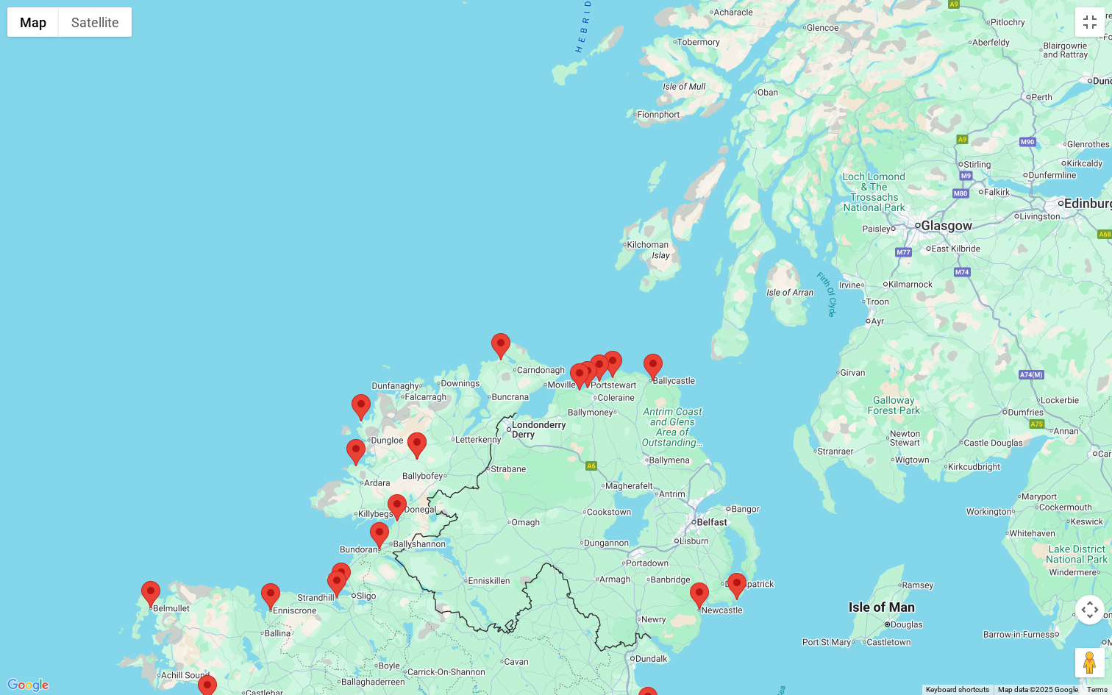
click at [1087, 604] on button "Map camera controls" at bounding box center [1089, 609] width 29 height 29
click at [1018, 604] on button "Move down" at bounding box center [1015, 646] width 29 height 29
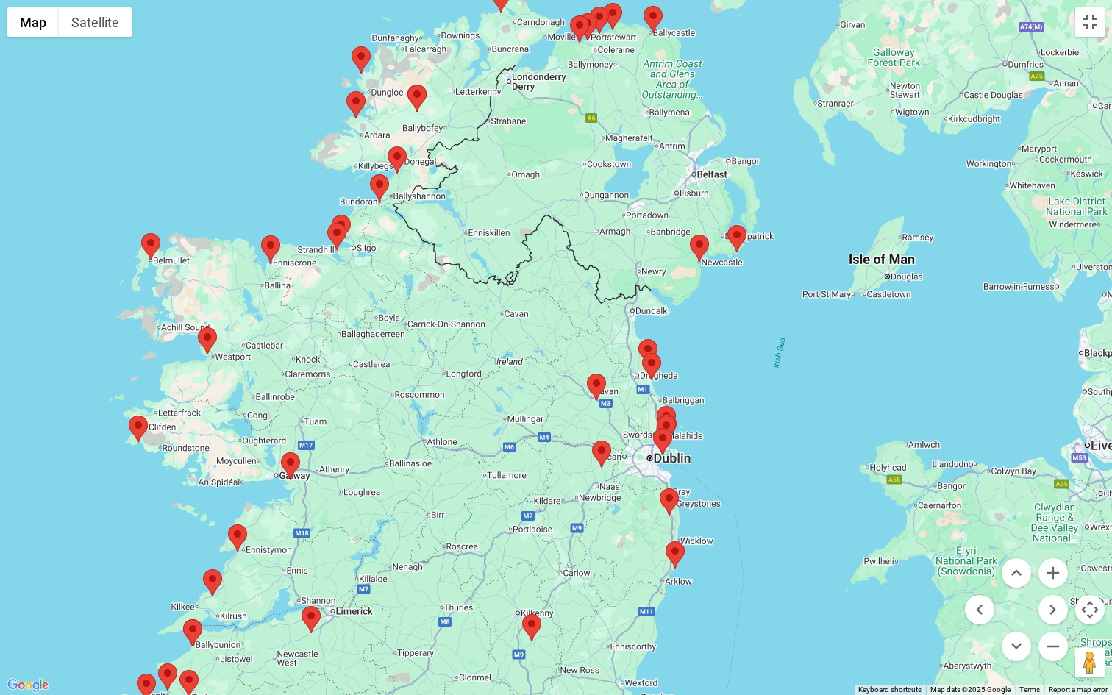
click at [592, 440] on area at bounding box center [592, 440] width 0 height 0
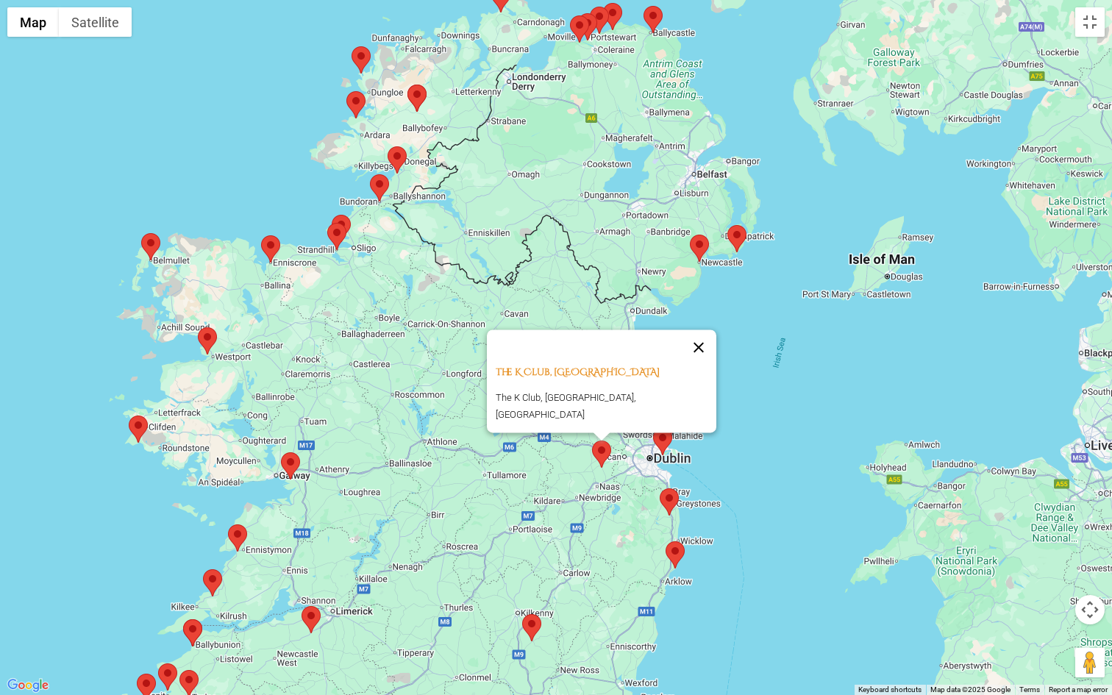
click at [681, 354] on button "Close" at bounding box center [698, 346] width 35 height 35
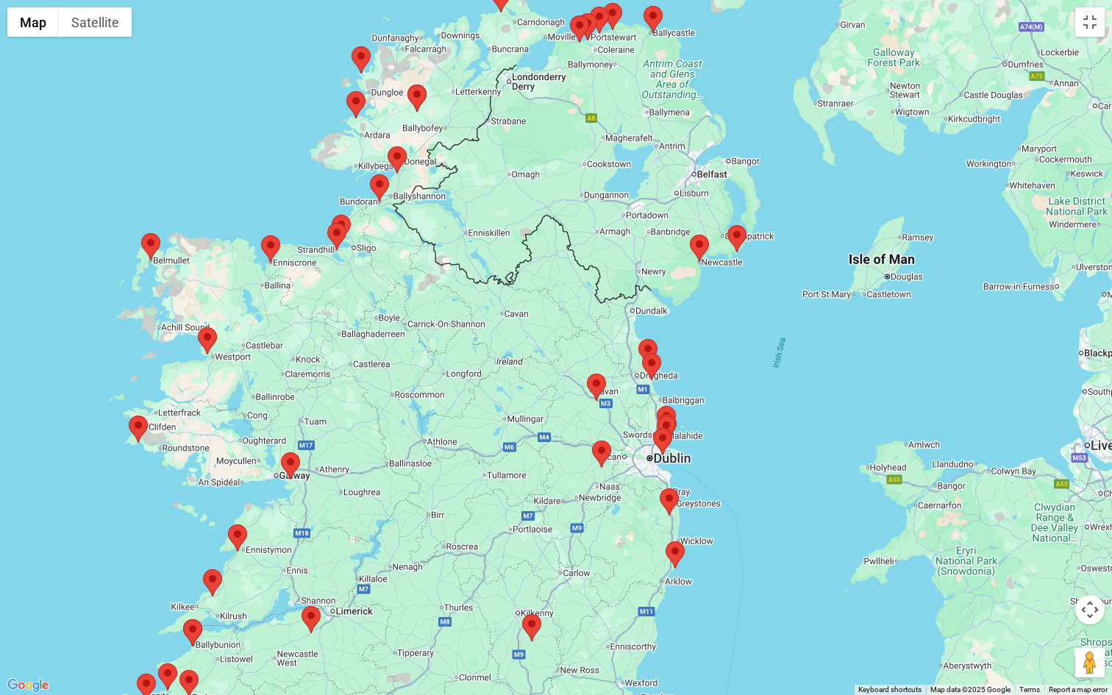
click at [281, 452] on area at bounding box center [281, 452] width 0 height 0
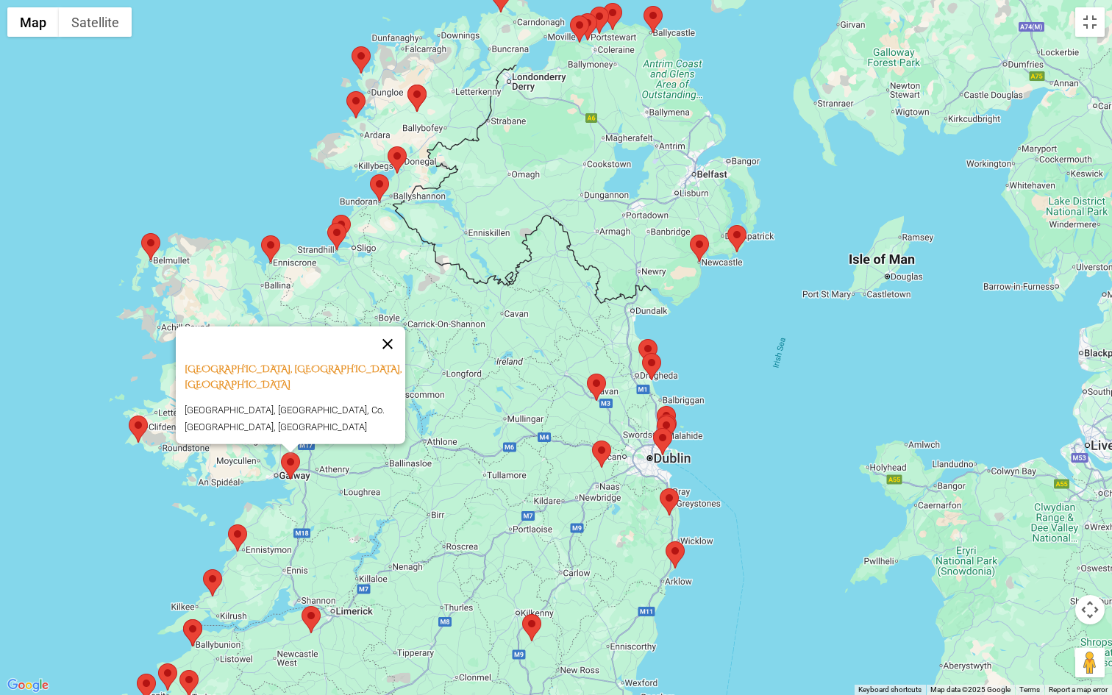
click at [394, 361] on button "Close" at bounding box center [387, 343] width 35 height 35
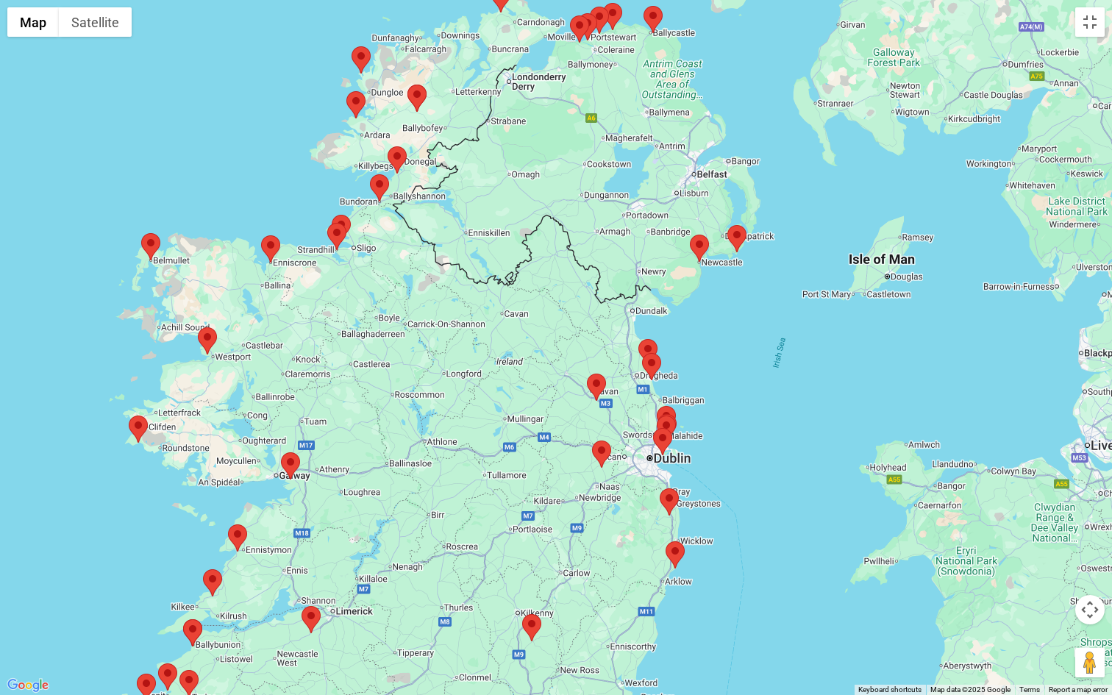
click at [129, 415] on area at bounding box center [129, 415] width 0 height 0
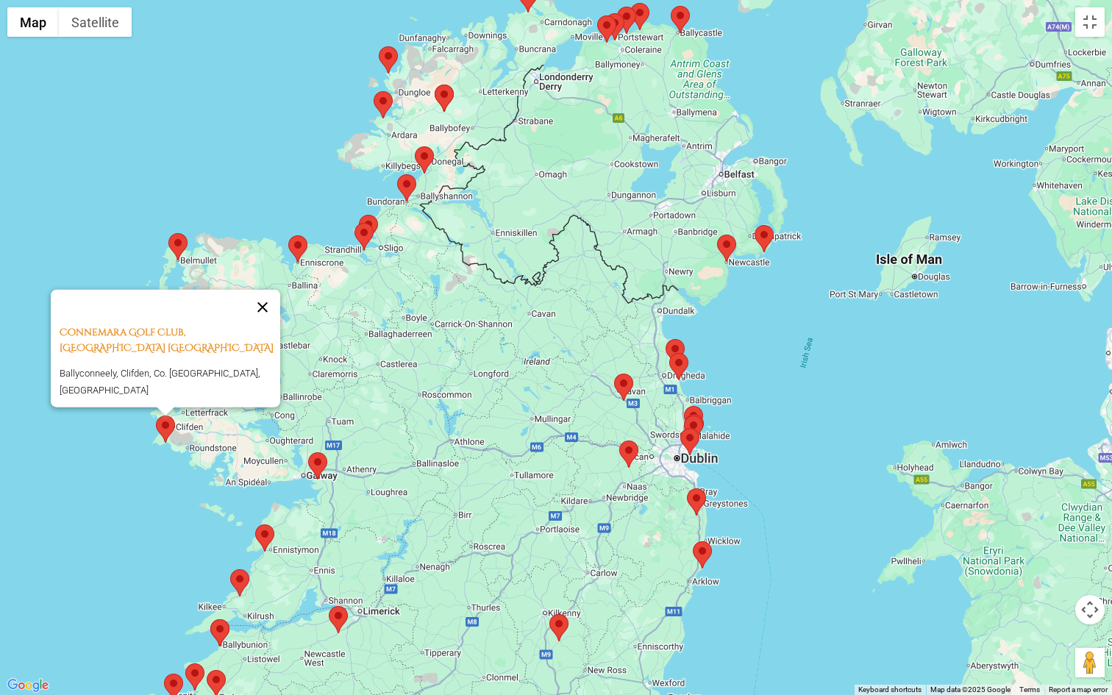
click at [270, 314] on button "Close" at bounding box center [262, 306] width 35 height 35
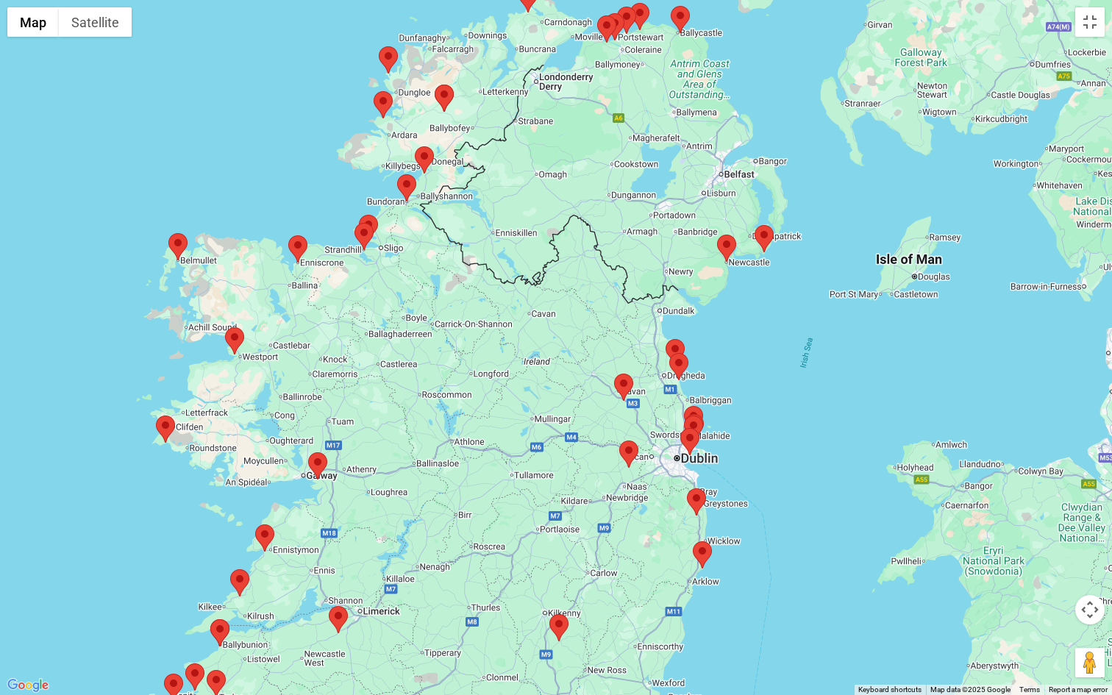
click at [225, 327] on area at bounding box center [225, 327] width 0 height 0
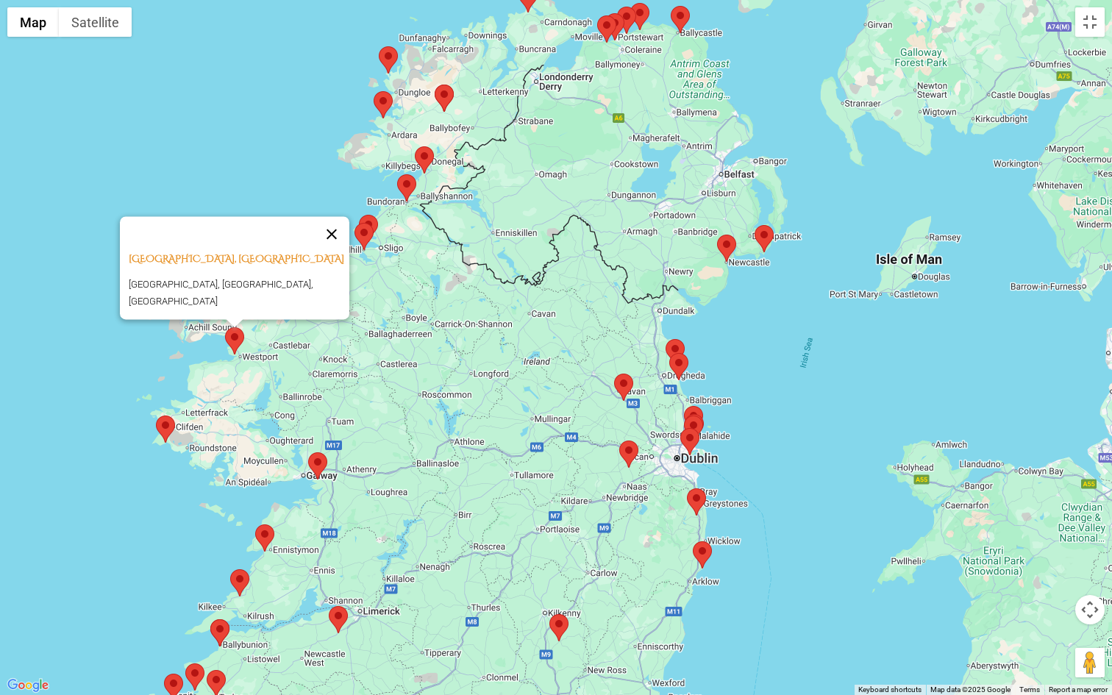
click at [334, 239] on button "Close" at bounding box center [331, 233] width 35 height 35
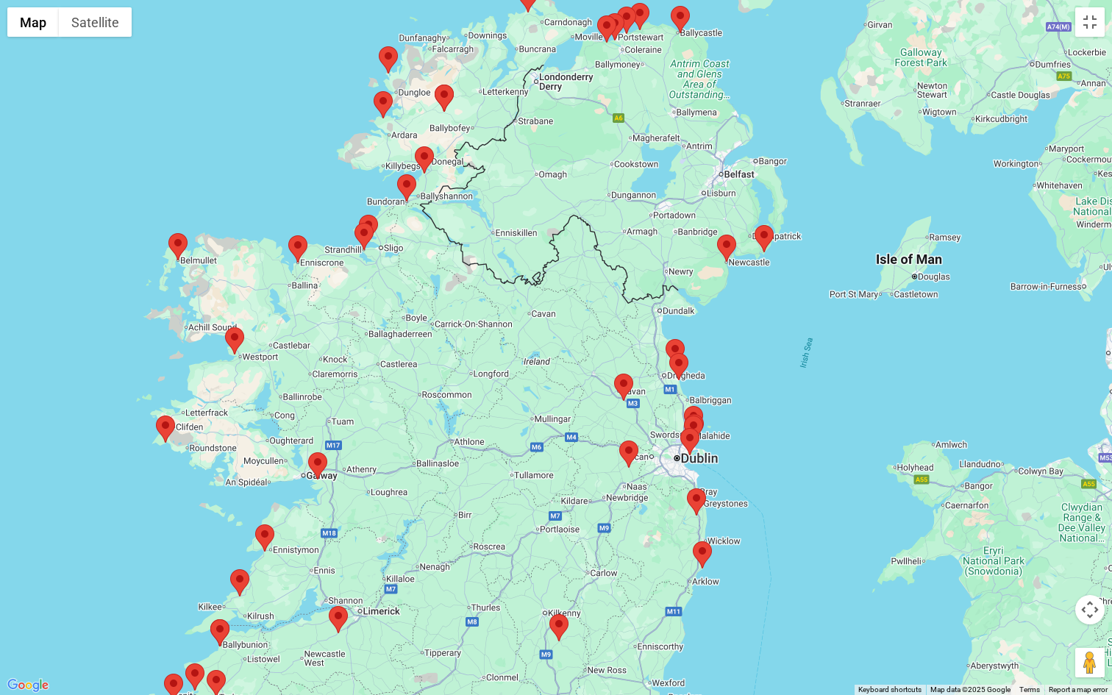
click at [168, 233] on area at bounding box center [168, 233] width 0 height 0
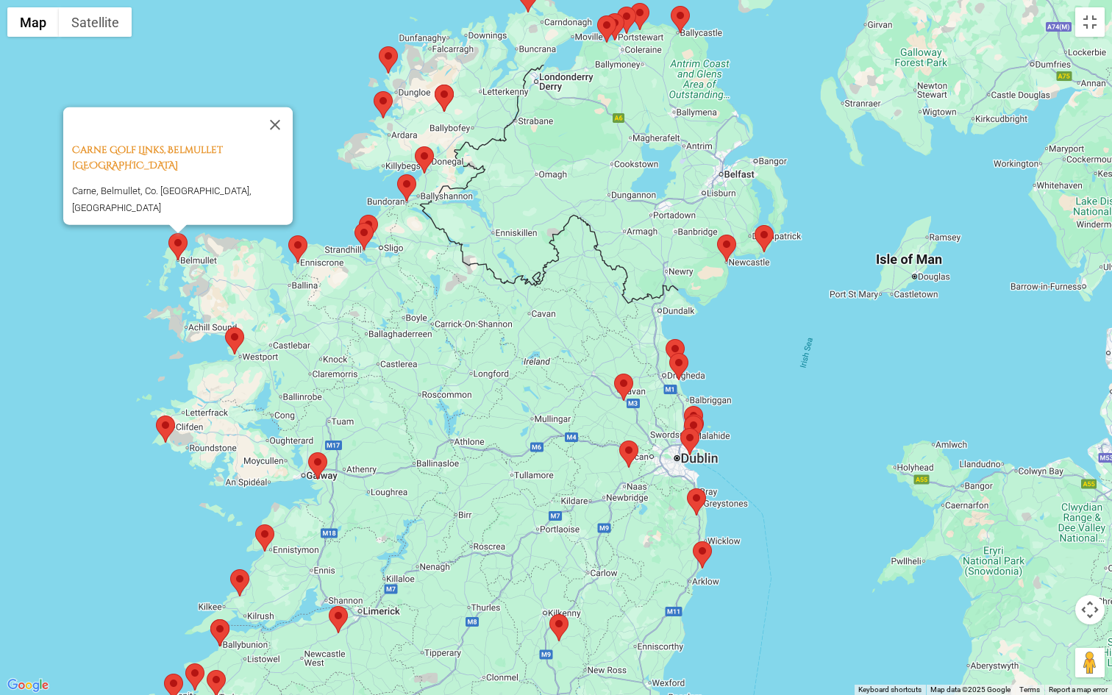
click at [225, 327] on area at bounding box center [225, 327] width 0 height 0
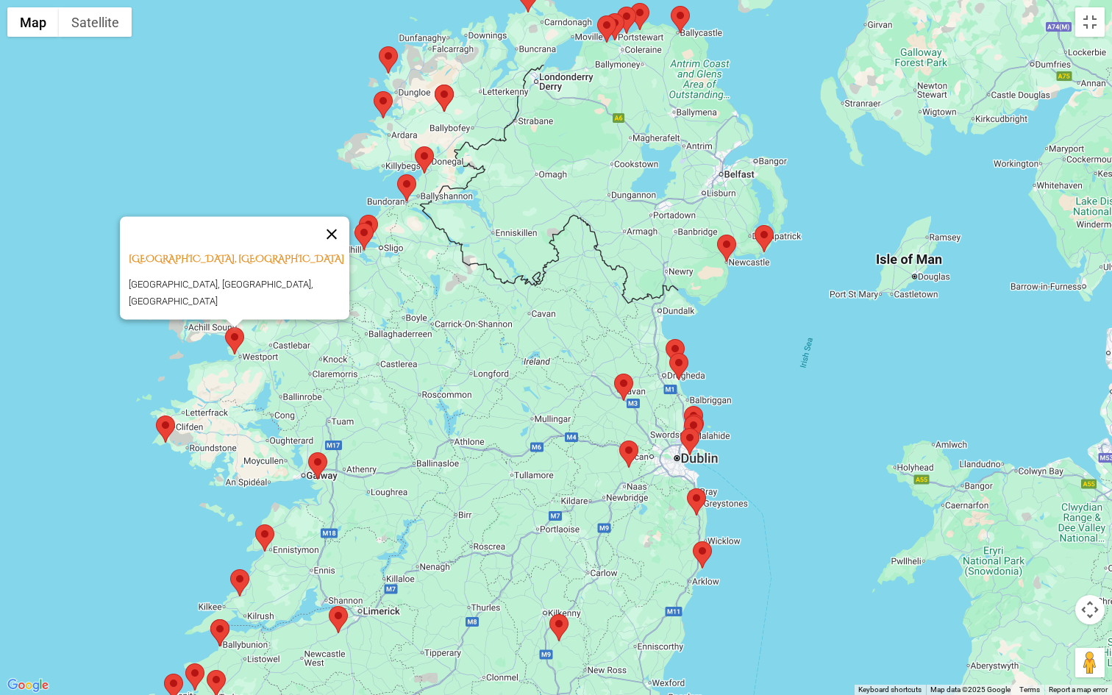
click at [333, 240] on button "Close" at bounding box center [331, 233] width 35 height 35
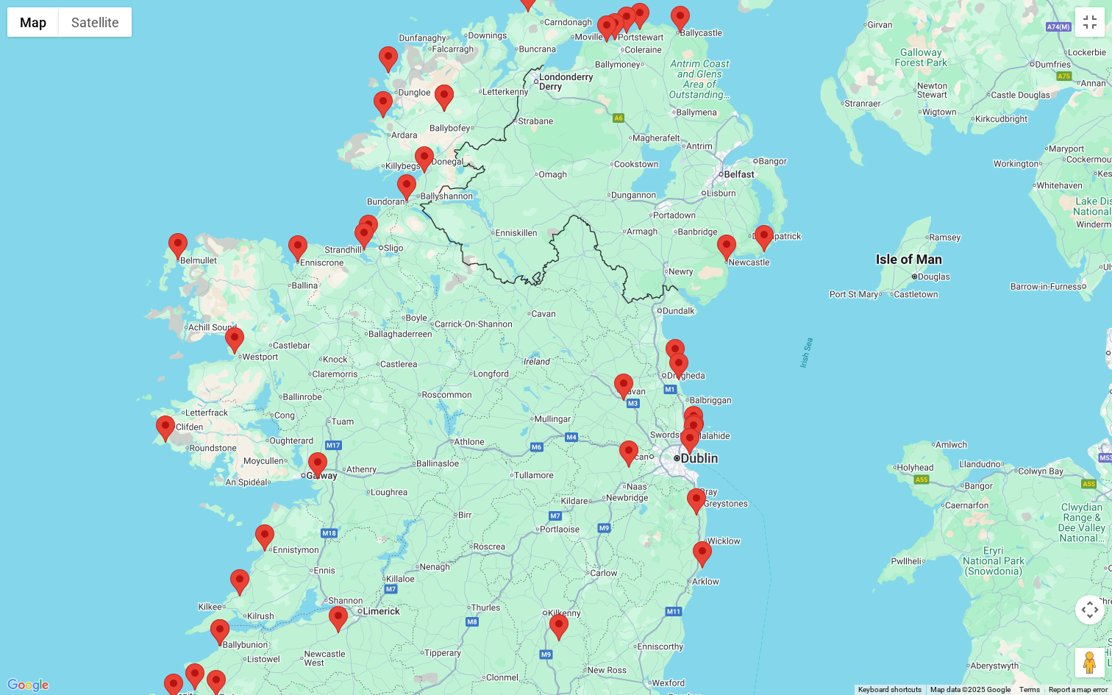
click at [1090, 604] on button "Map camera controls" at bounding box center [1089, 609] width 29 height 29
click at [1051, 604] on button "Zoom out" at bounding box center [1052, 646] width 29 height 29
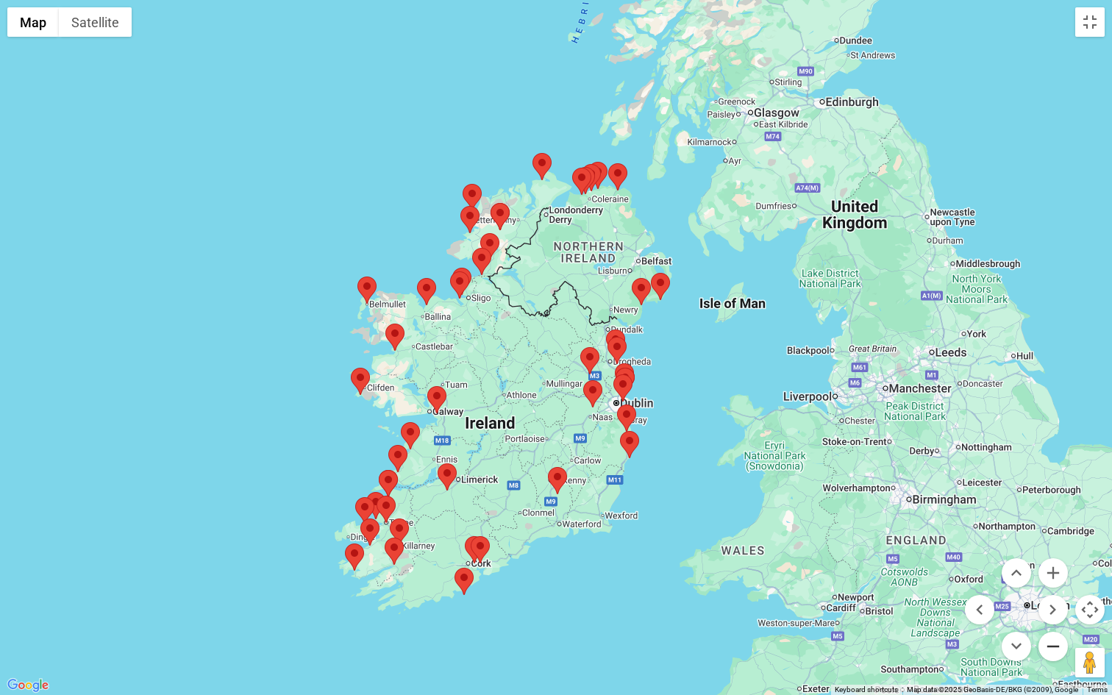
click at [1051, 604] on button "Zoom out" at bounding box center [1052, 646] width 29 height 29
